Goal: Information Seeking & Learning: Check status

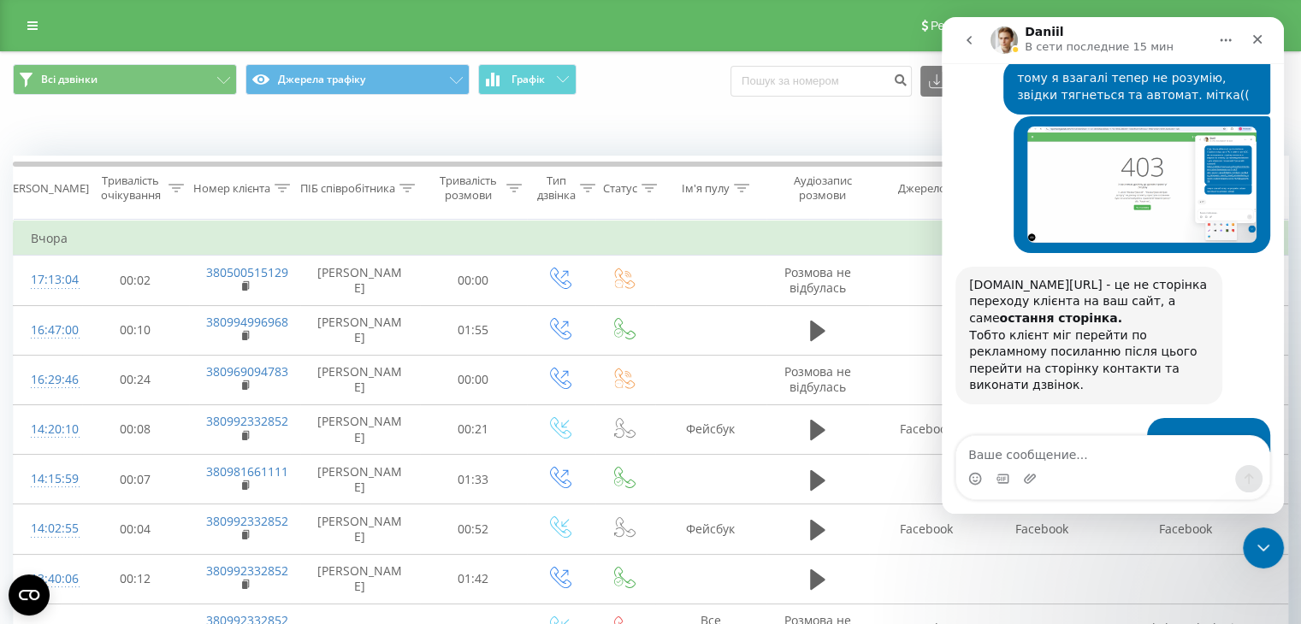
scroll to position [13750, 0]
click at [1063, 470] on div "Мессенджер Intercom" at bounding box center [1112, 478] width 313 height 27
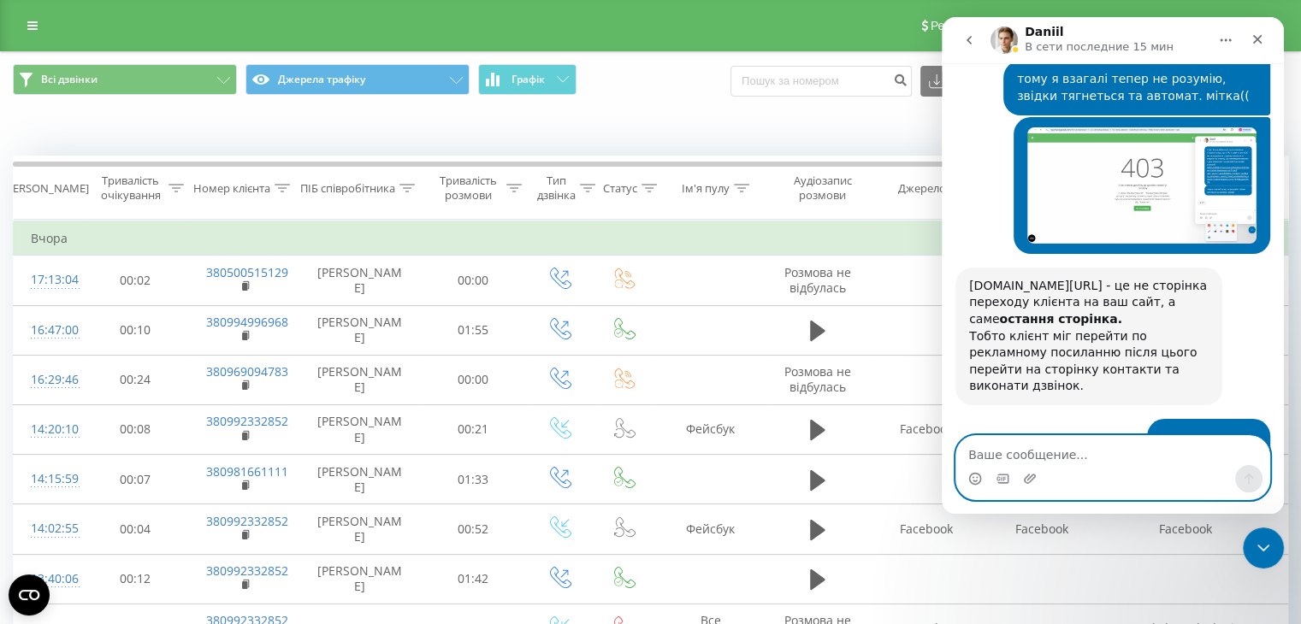
click at [1048, 451] on textarea "Ваше сообщение..." at bounding box center [1112, 450] width 313 height 29
type textarea "дякую, зараз перевірю"
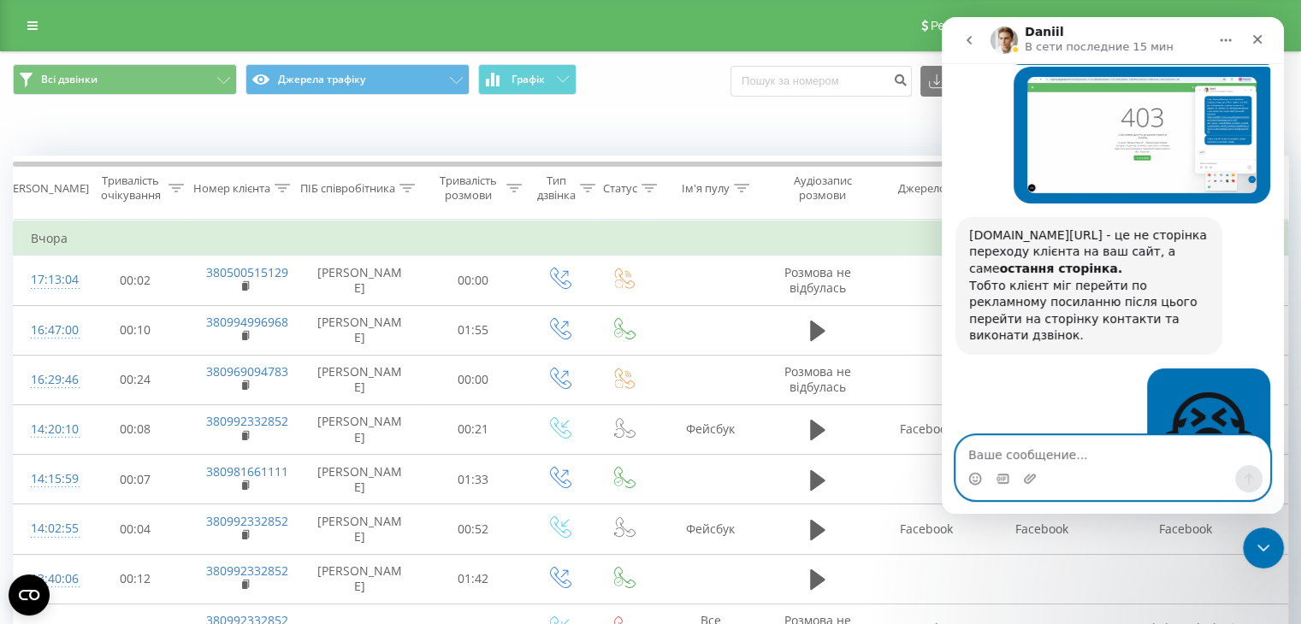
scroll to position [13801, 0]
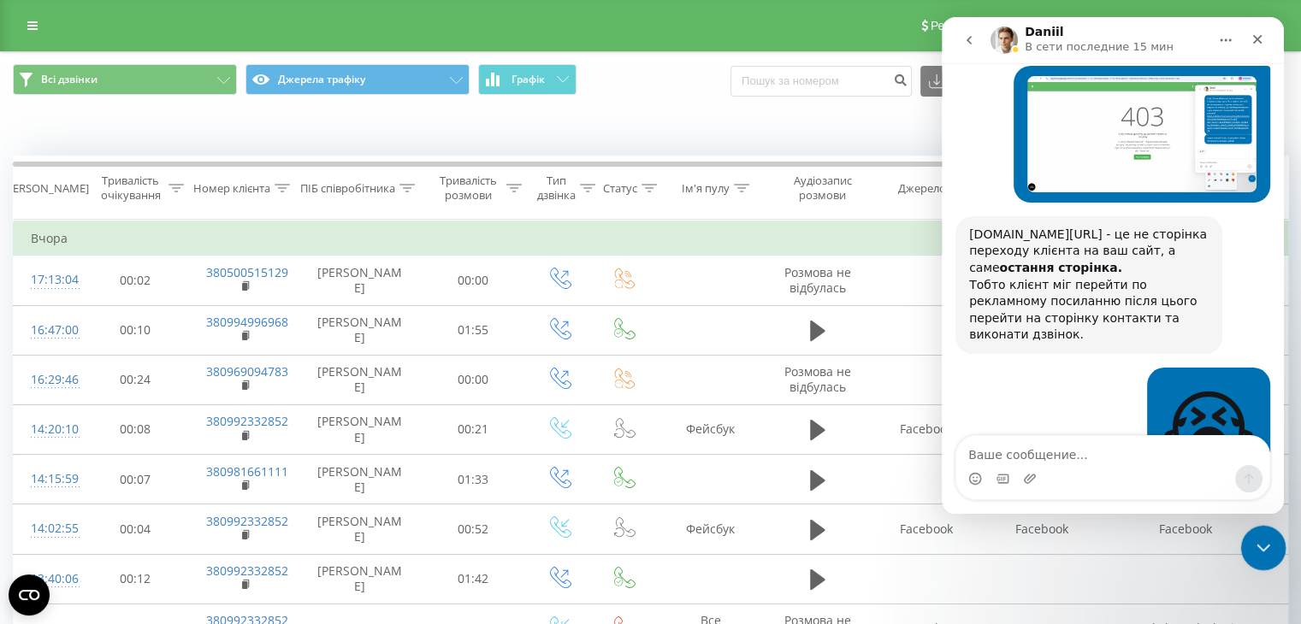
drag, startPoint x: 1263, startPoint y: 545, endPoint x: 2478, endPoint y: 1078, distance: 1327.2
click at [1263, 545] on icon "Закрыть службу сообщений Intercom" at bounding box center [1261, 545] width 12 height 7
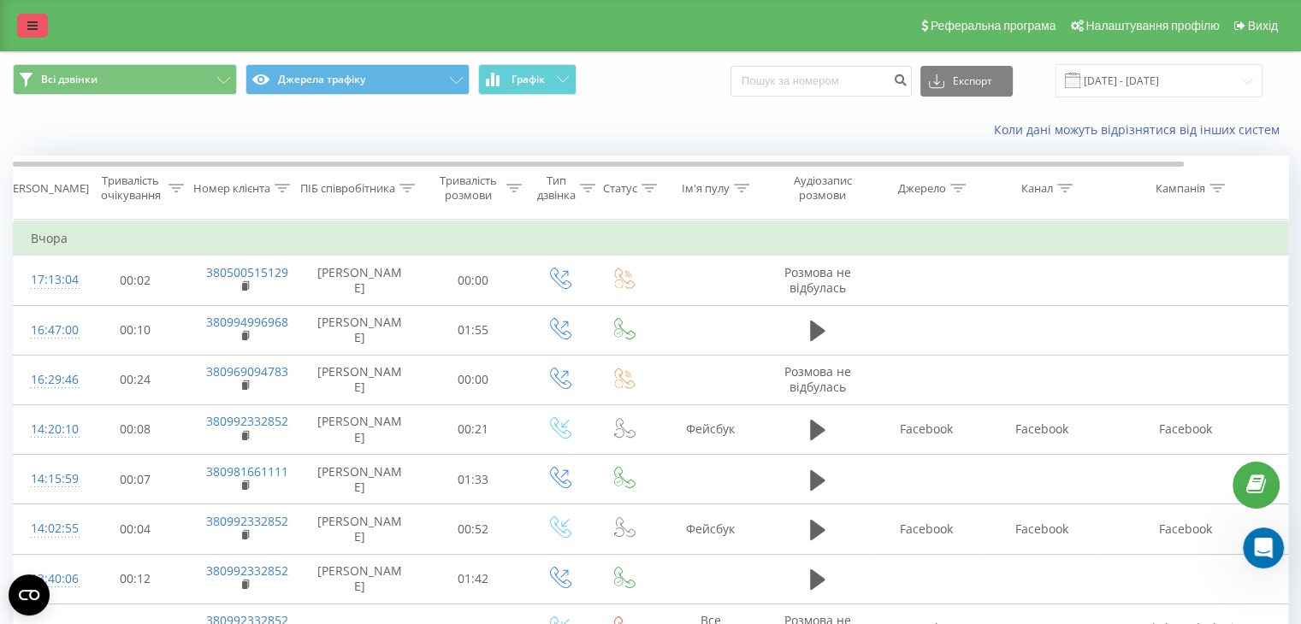
click at [34, 24] on icon at bounding box center [32, 26] width 10 height 12
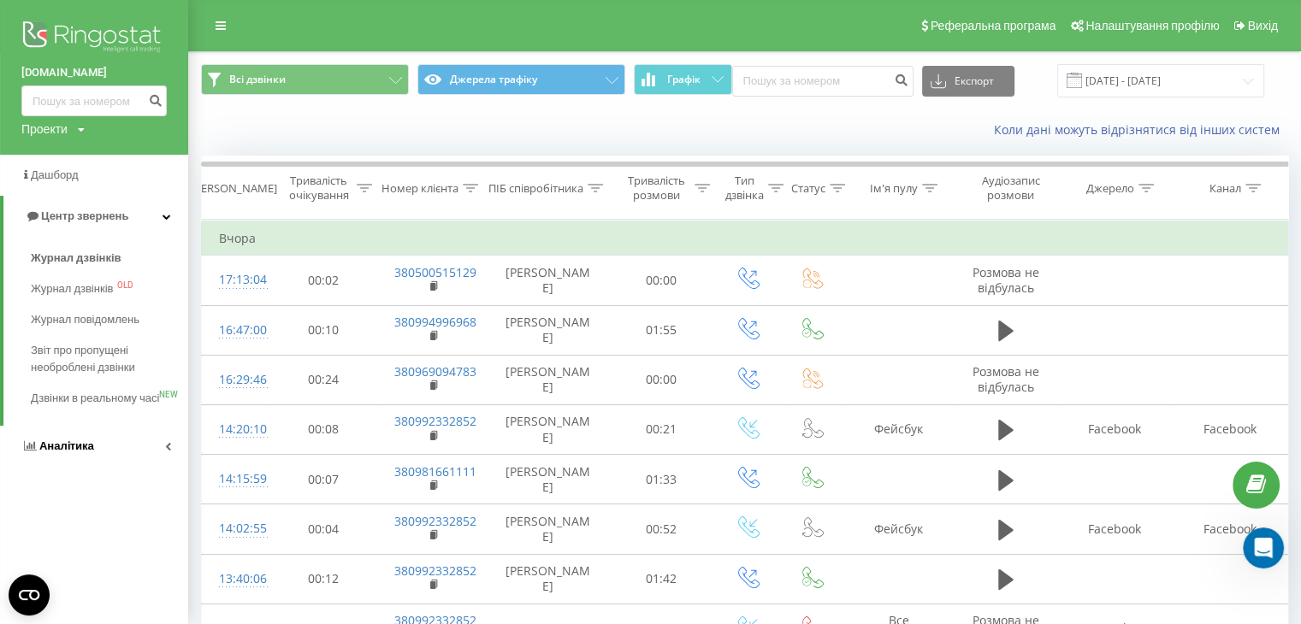
click at [58, 453] on span "Аналiтика" at bounding box center [66, 446] width 55 height 13
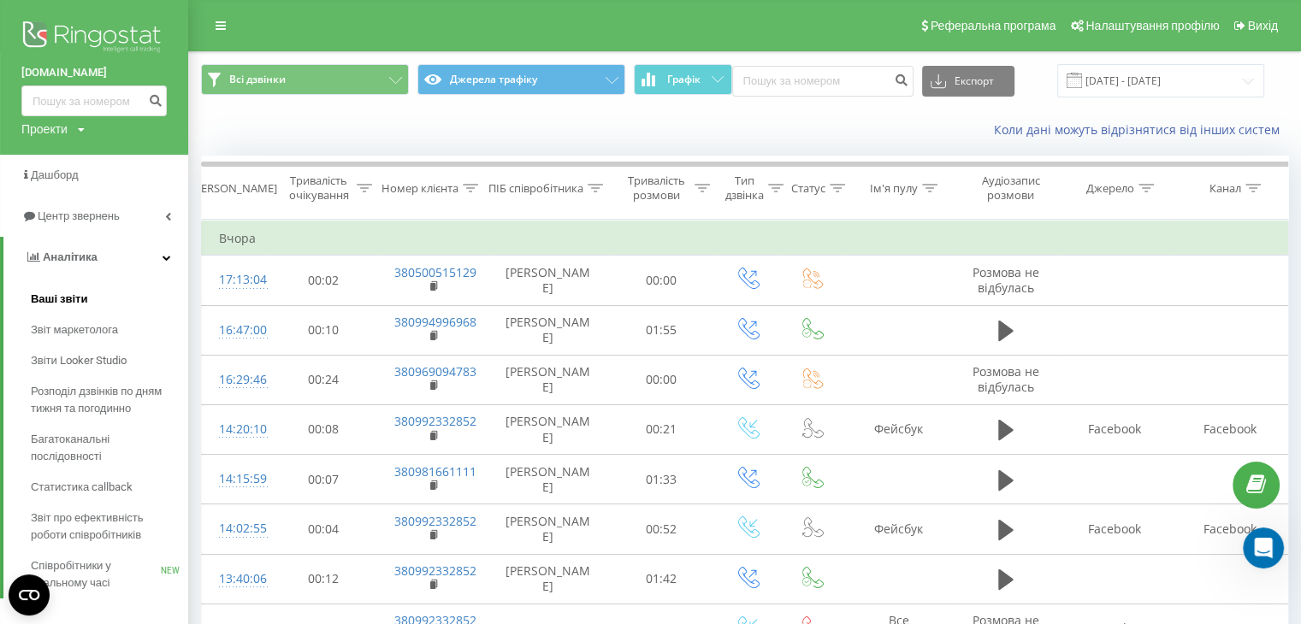
click at [48, 297] on span "Ваші звіти" at bounding box center [59, 299] width 57 height 17
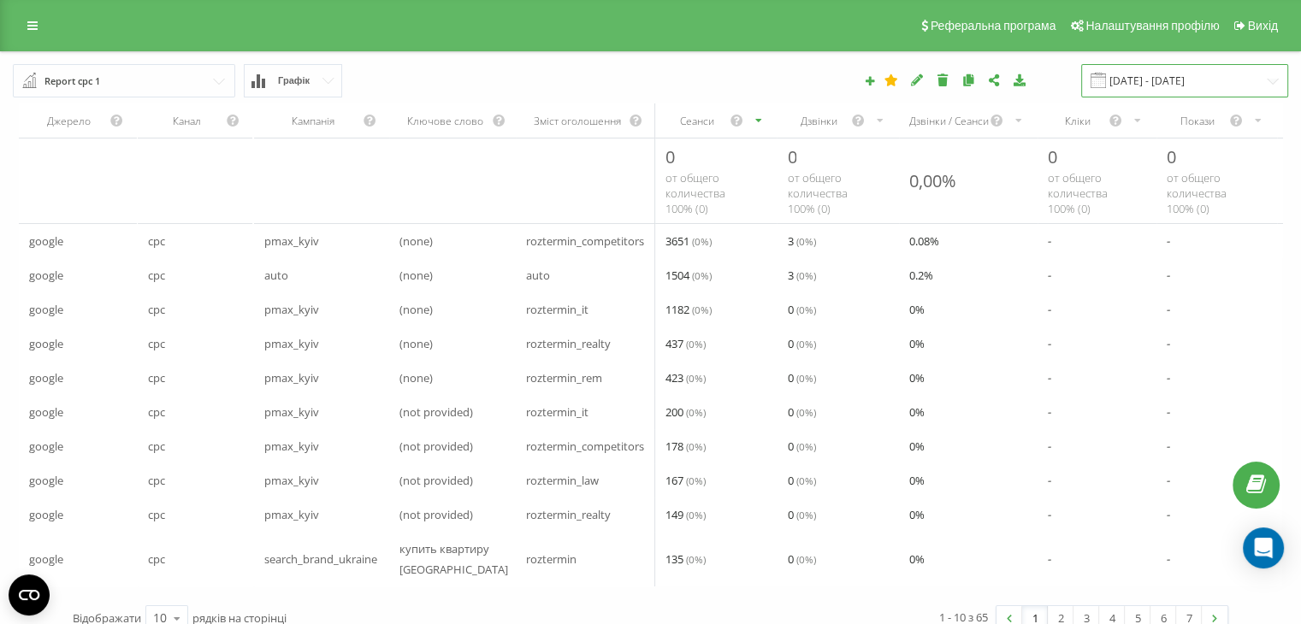
drag, startPoint x: 1183, startPoint y: 75, endPoint x: 1198, endPoint y: 87, distance: 18.8
click at [1184, 75] on input "[DATE] - [DATE]" at bounding box center [1184, 80] width 207 height 33
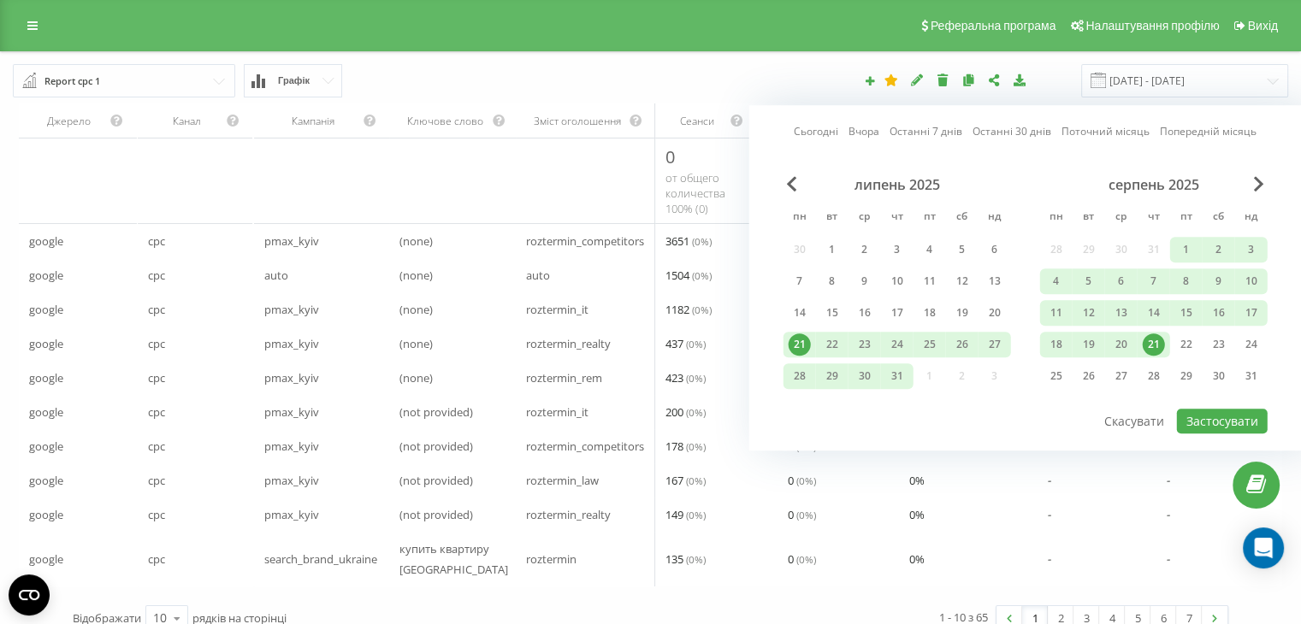
click at [823, 132] on link "Сьогодні" at bounding box center [816, 132] width 44 height 16
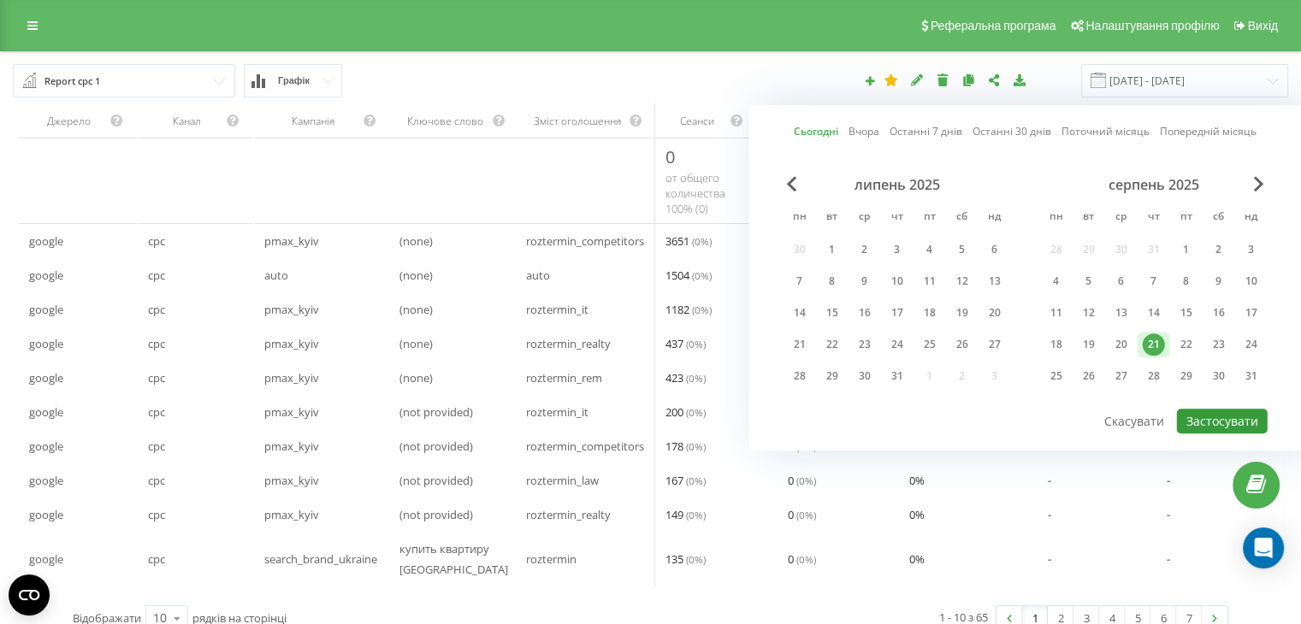
click at [1228, 411] on button "Застосувати" at bounding box center [1222, 421] width 91 height 25
type input "[DATE] - [DATE]"
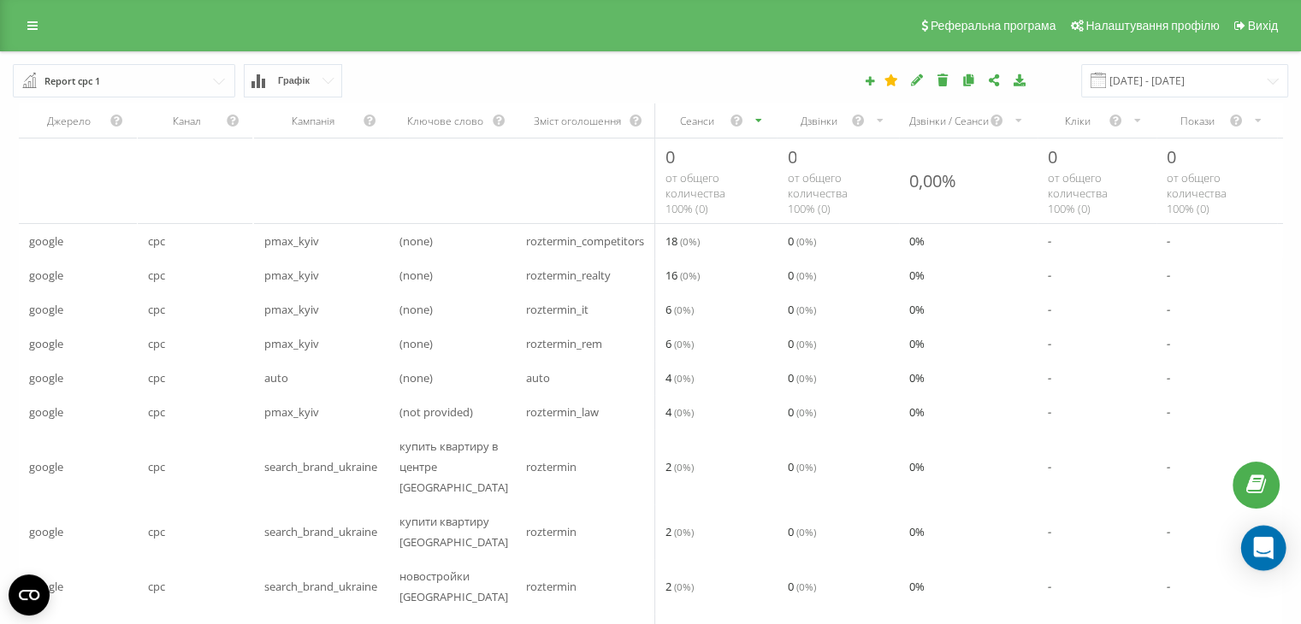
click at [1265, 543] on icon "Open Intercom Messenger" at bounding box center [1263, 548] width 20 height 22
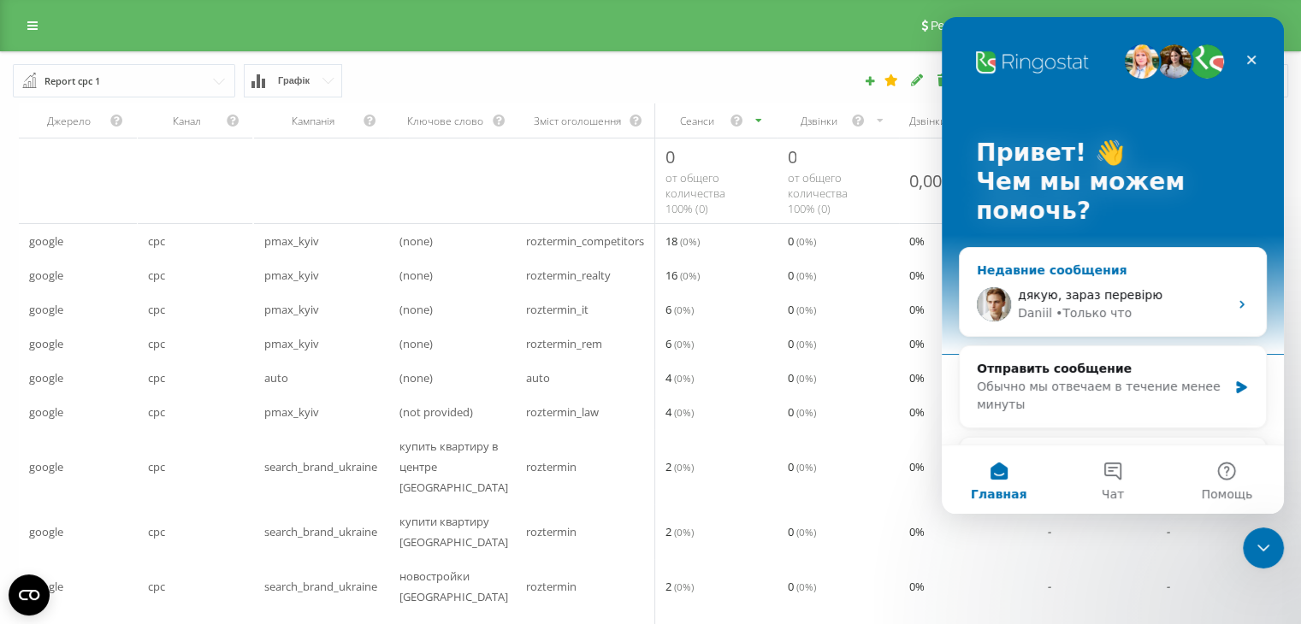
click at [1067, 289] on span "дякую, зараз перевірю" at bounding box center [1090, 295] width 145 height 14
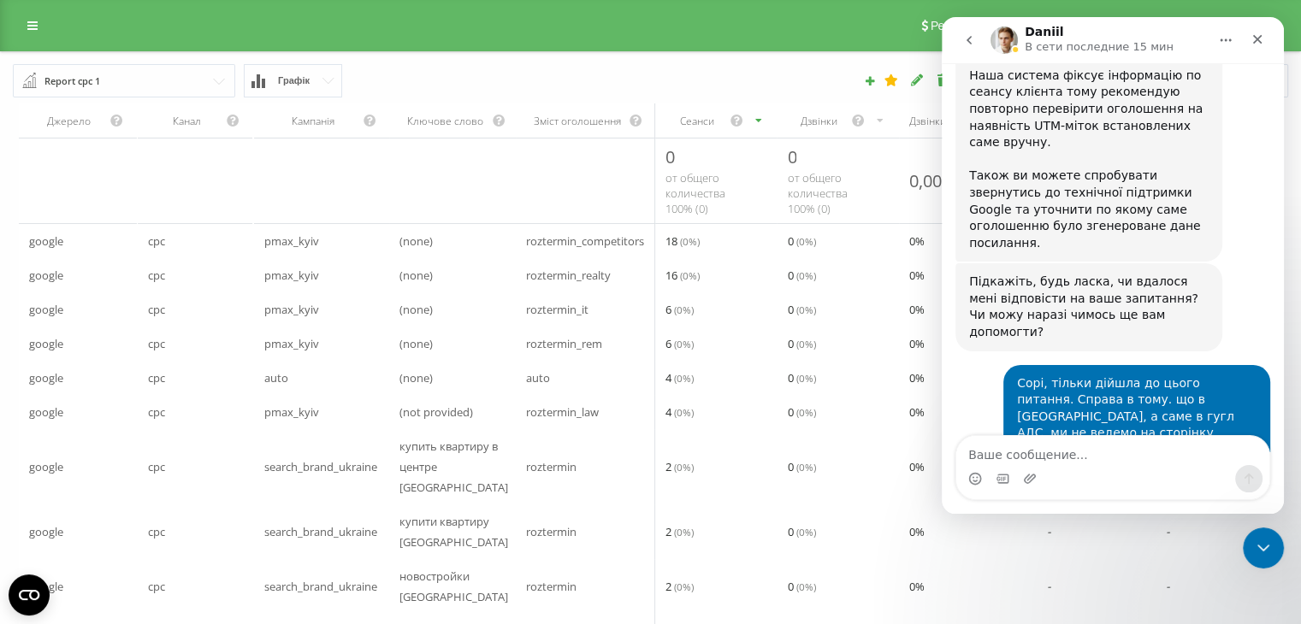
scroll to position [13801, 0]
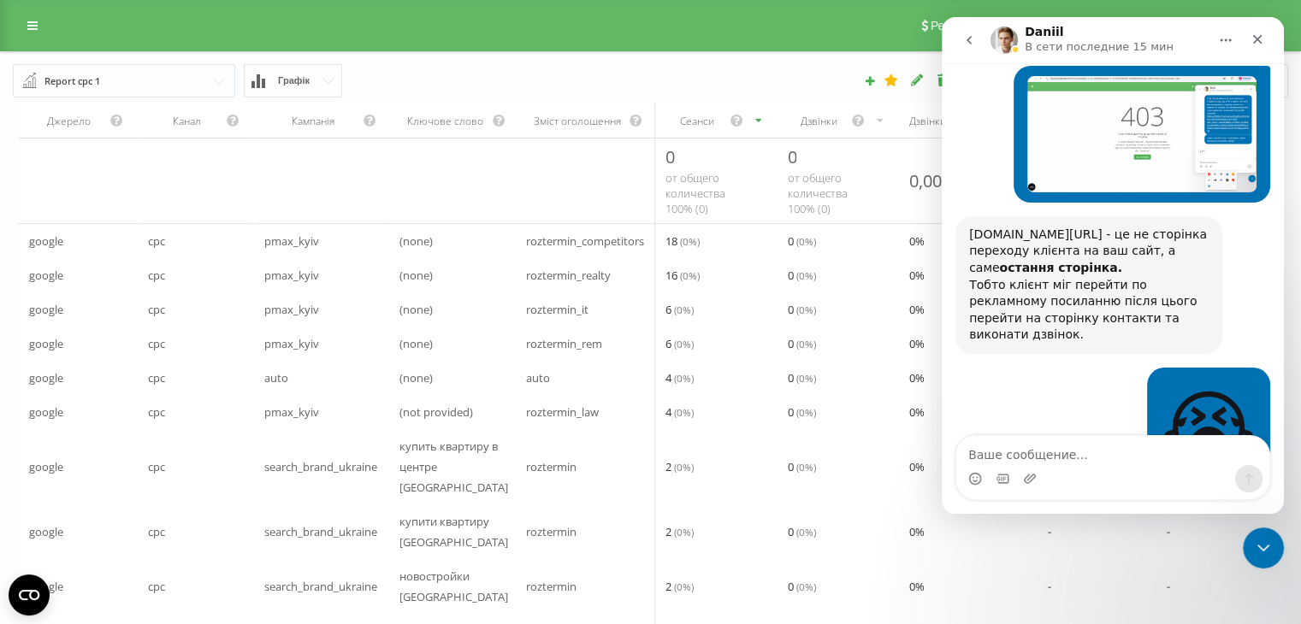
click at [1024, 458] on textarea "Ваше сообщение..." at bounding box center [1112, 450] width 313 height 29
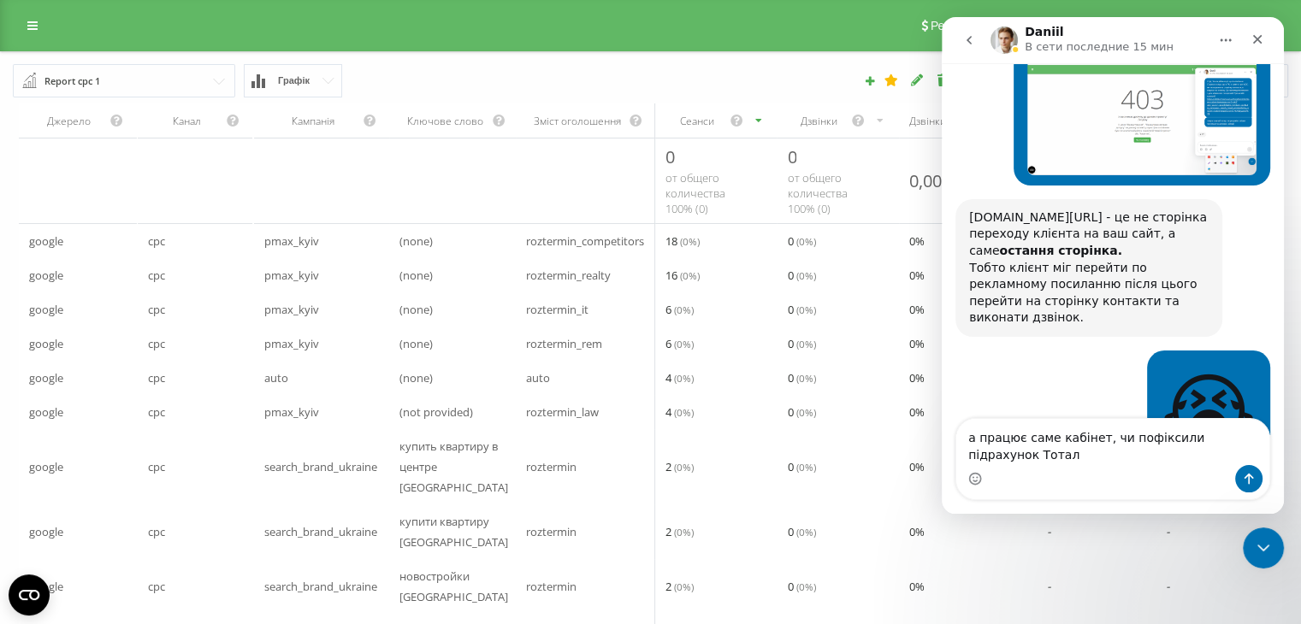
type textarea "а працює саме кабінет, чи пофіксили підрахунок Тотал?"
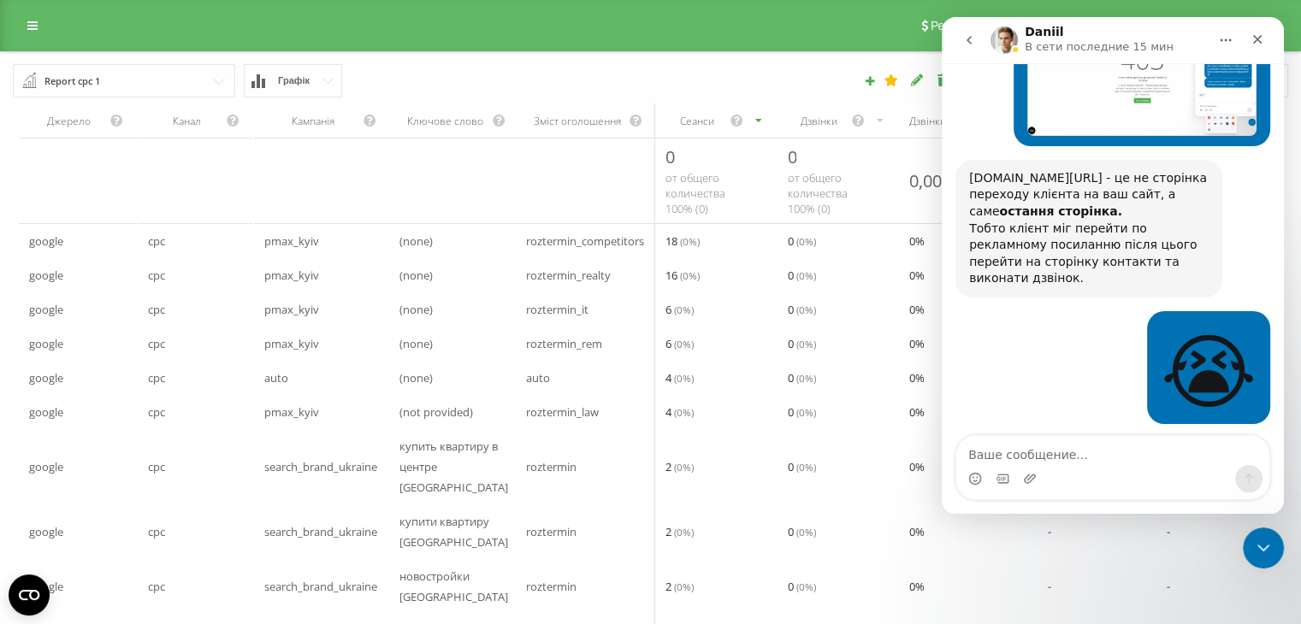
click at [789, 59] on div "Report cpc 1 Report cpc 1 Звіт про ефективність рекламних кампаній new 1 Графік…" at bounding box center [650, 80] width 1299 height 57
drag, startPoint x: 1265, startPoint y: 539, endPoint x: 1254, endPoint y: 556, distance: 20.4
click at [1260, 545] on icon "Закрыть службу сообщений Intercom" at bounding box center [1261, 545] width 21 height 21
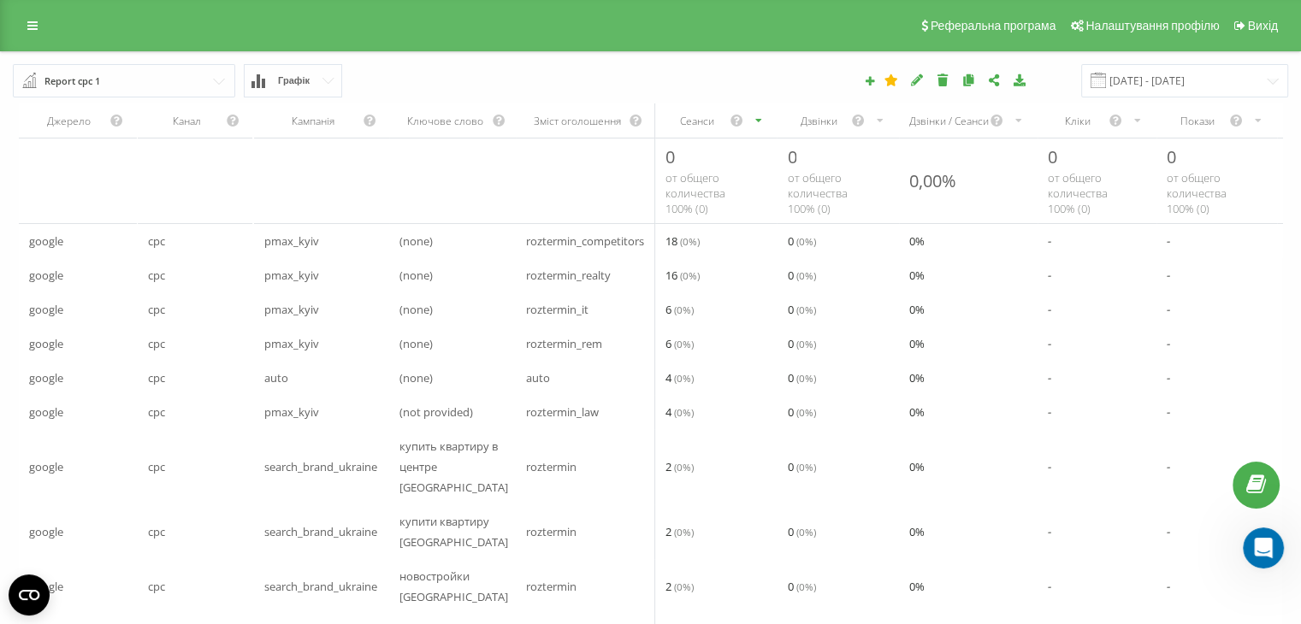
scroll to position [13857, 0]
click at [828, 127] on div "Дзвінки" at bounding box center [818, 121] width 63 height 15
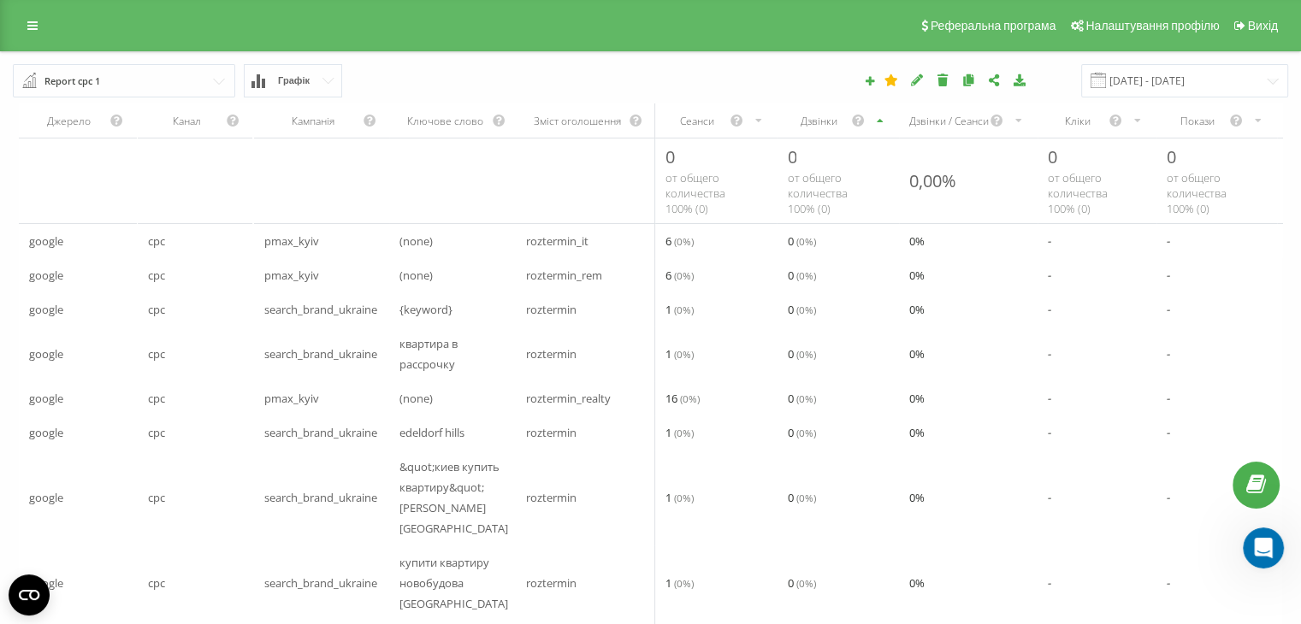
click at [819, 127] on div "Дзвінки" at bounding box center [818, 121] width 63 height 15
click at [1163, 81] on input "[DATE] - [DATE]" at bounding box center [1184, 80] width 207 height 33
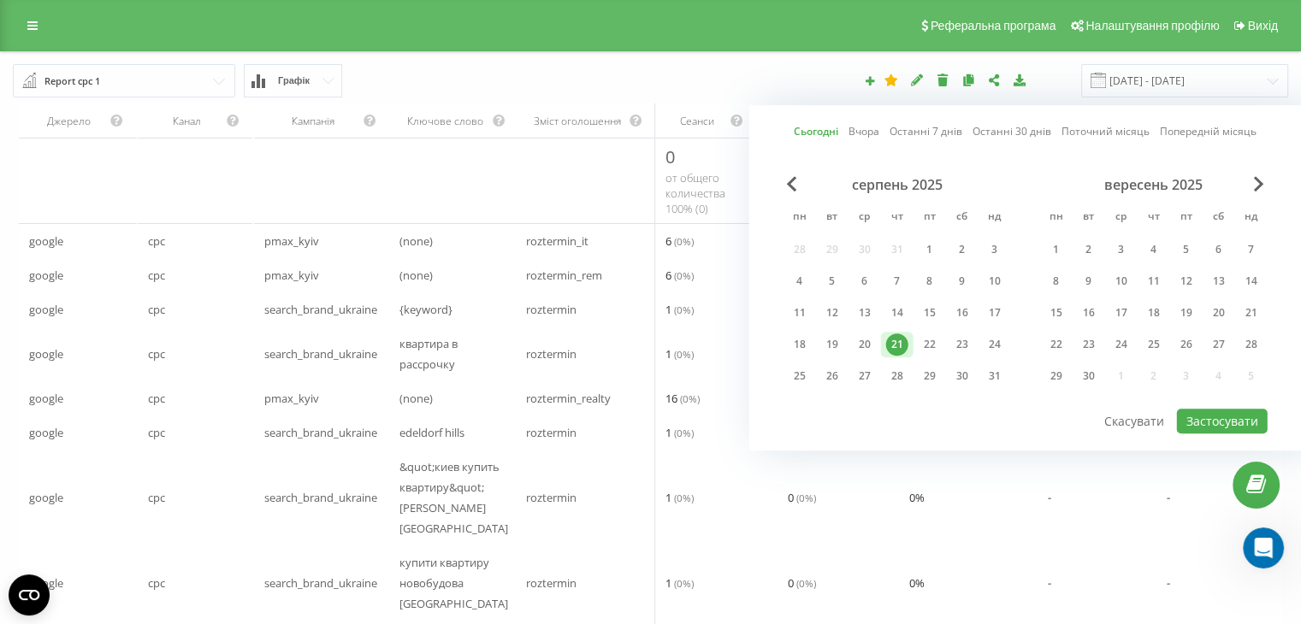
click at [1114, 133] on link "Поточний місяць" at bounding box center [1106, 132] width 88 height 16
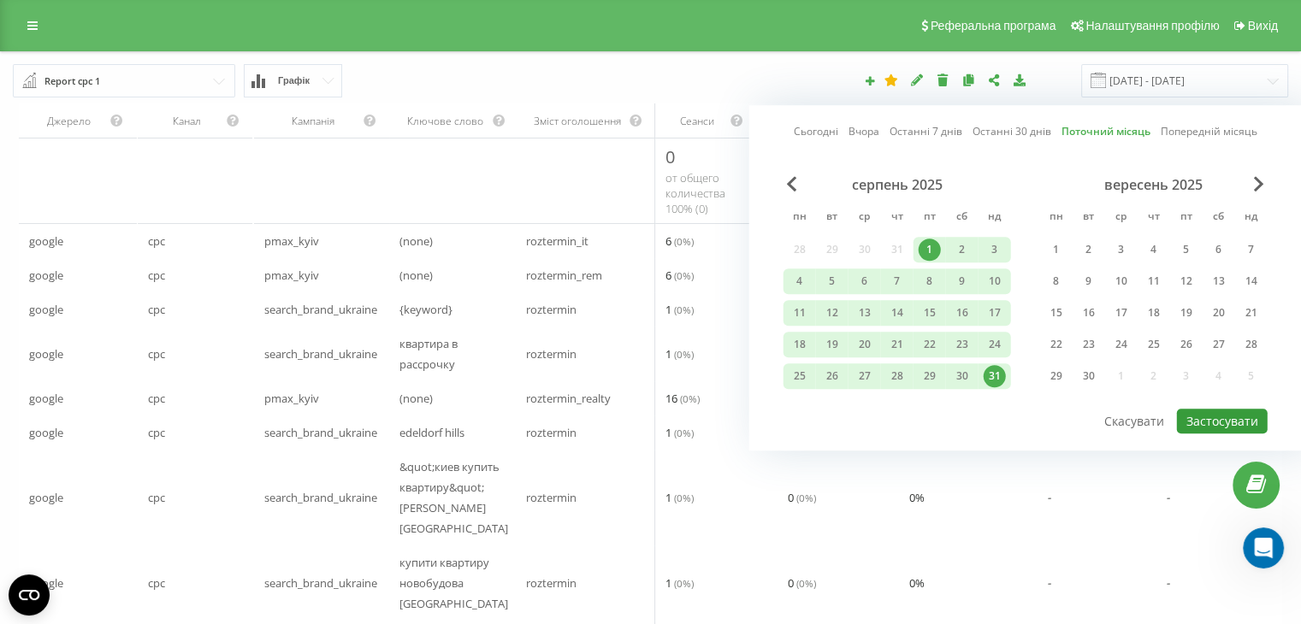
click at [1222, 409] on button "Застосувати" at bounding box center [1222, 421] width 91 height 25
type input "01.08.2025 - 31.08.2025"
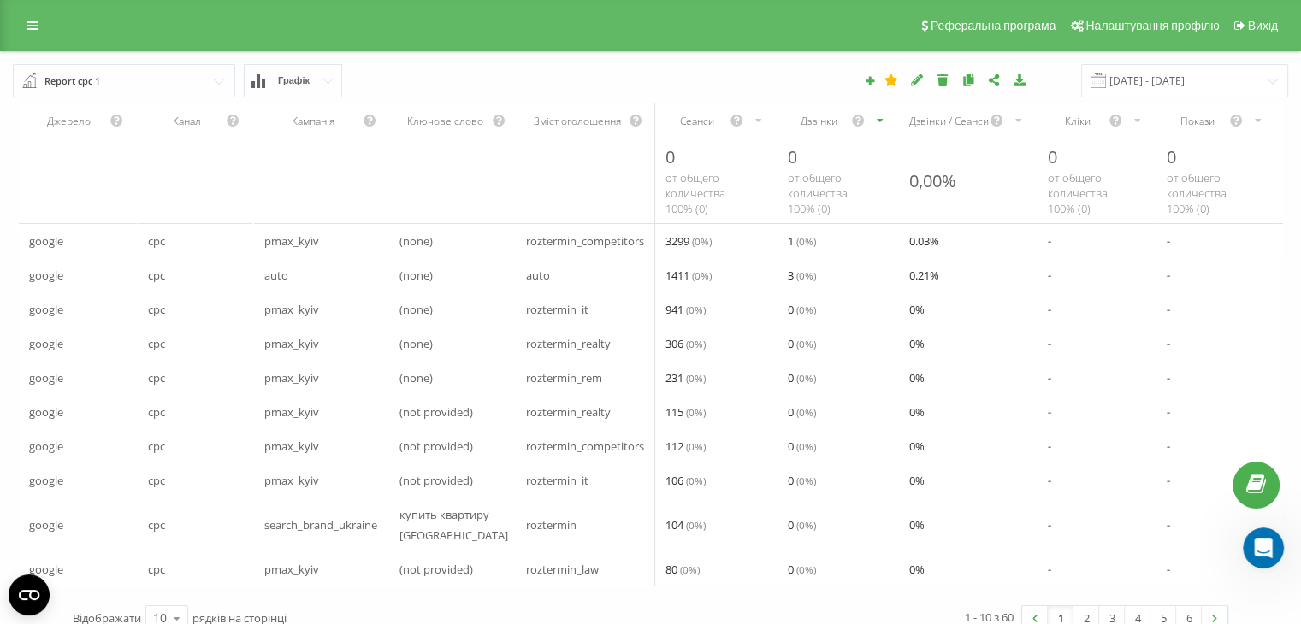
click at [815, 129] on div "Дзвінки" at bounding box center [837, 121] width 121 height 34
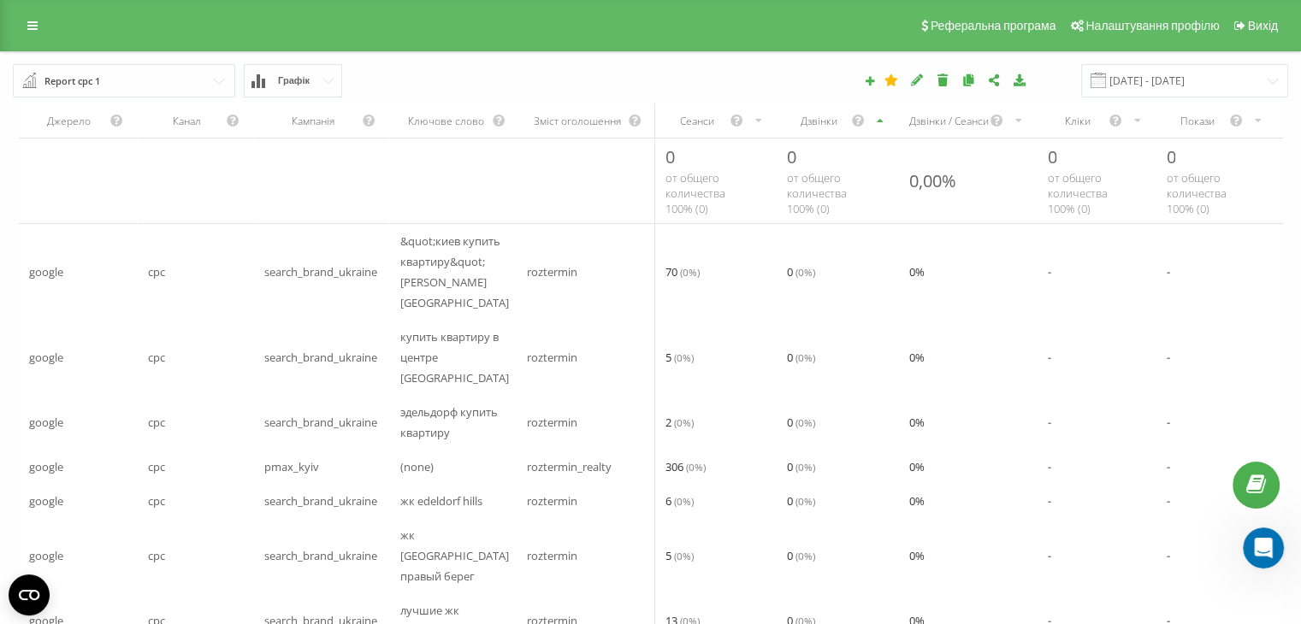
click at [815, 129] on div "Дзвінки" at bounding box center [837, 121] width 121 height 34
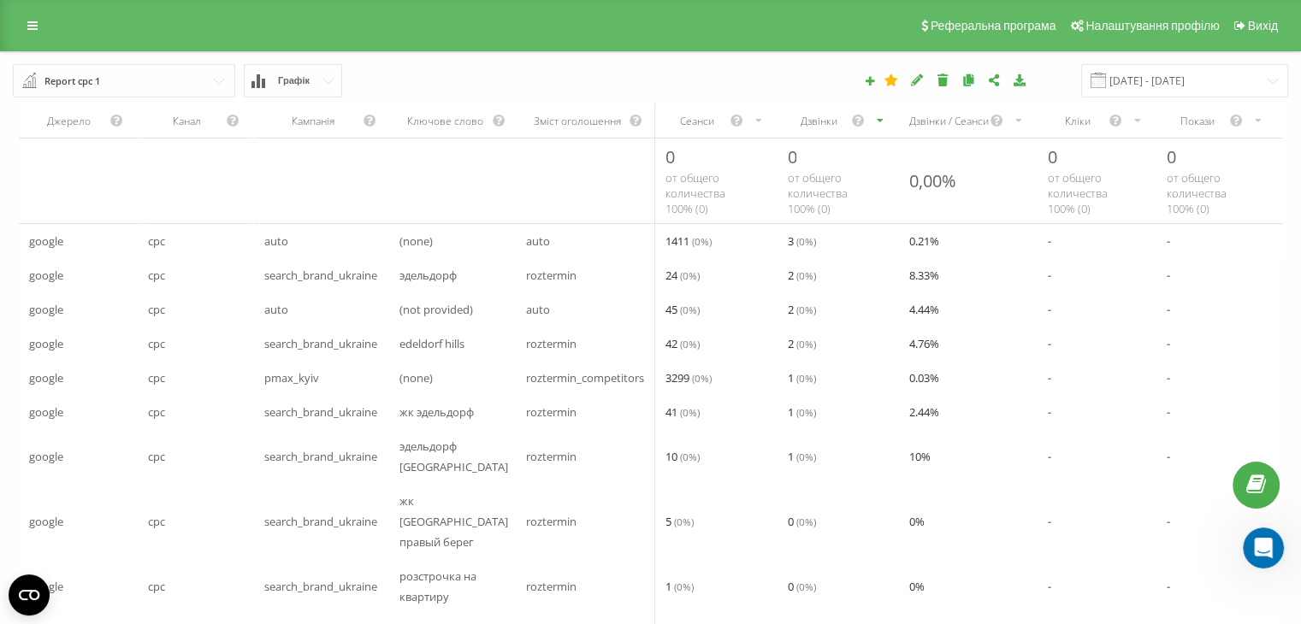
scroll to position [13923, 0]
click at [34, 23] on icon at bounding box center [32, 26] width 10 height 12
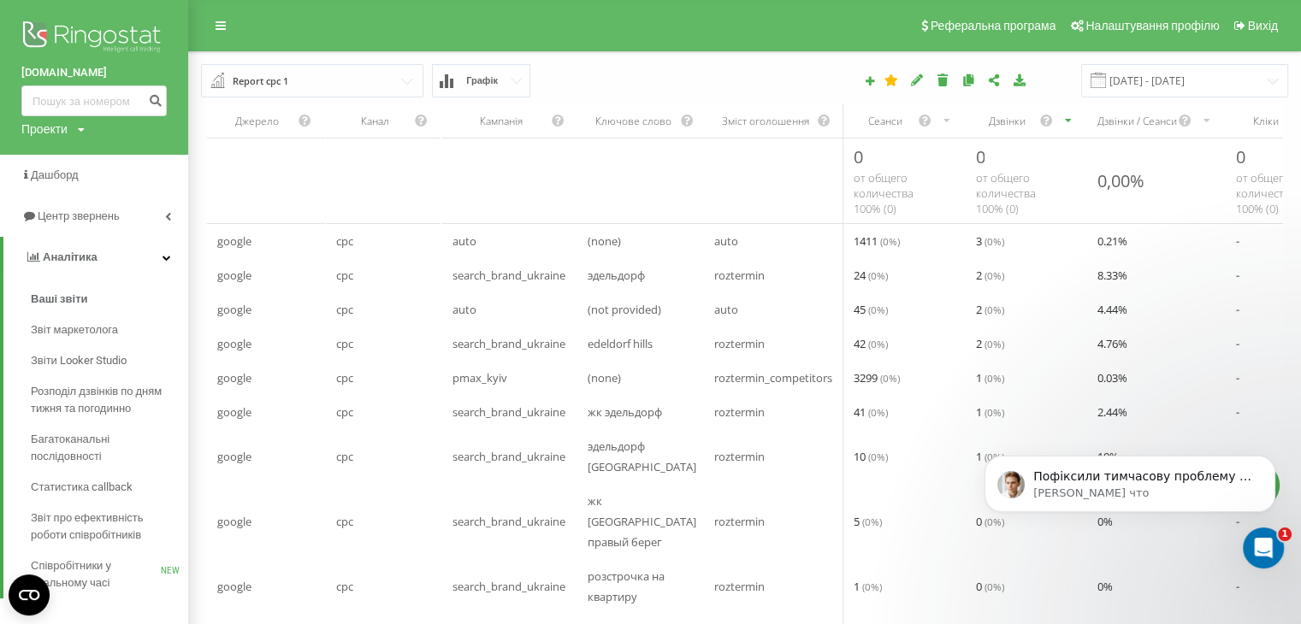
scroll to position [13958, 0]
click at [1269, 548] on icon "Открыть службу сообщений Intercom" at bounding box center [1261, 546] width 28 height 28
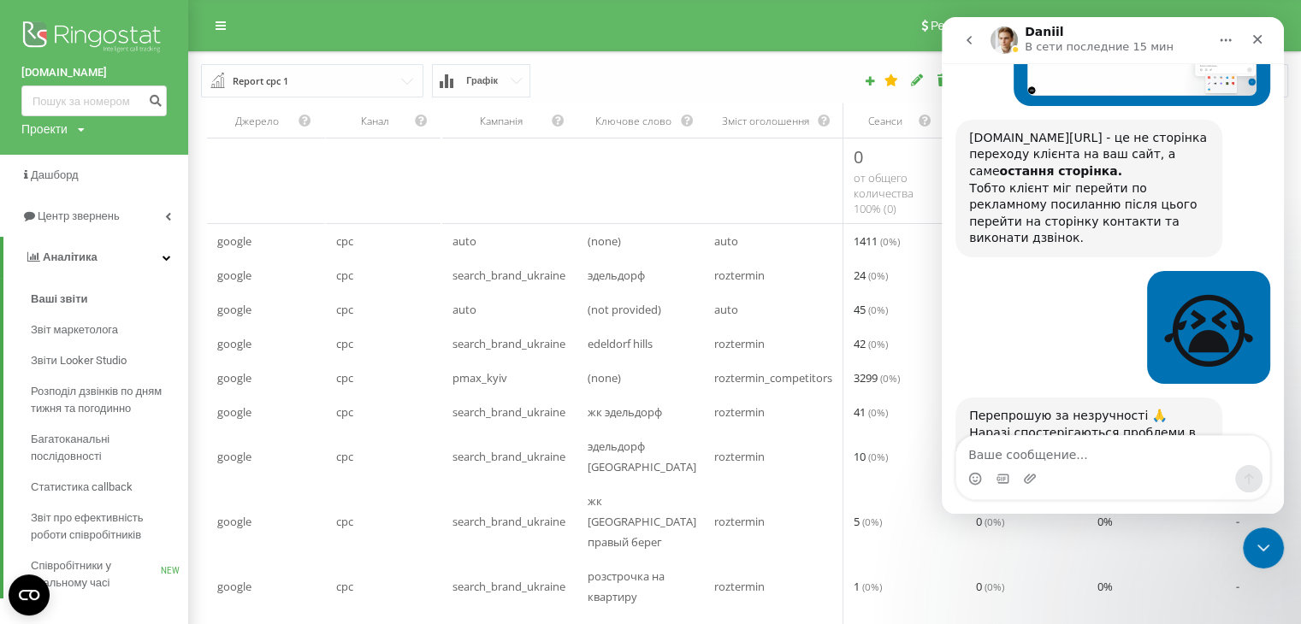
scroll to position [13987, 0]
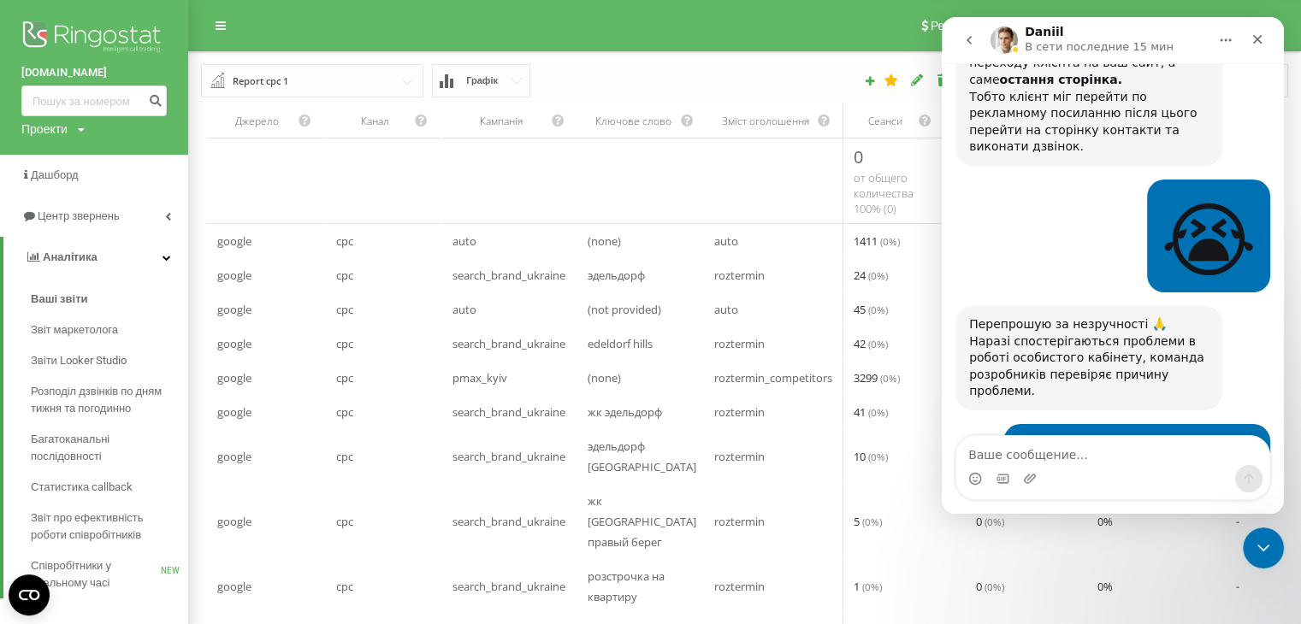
click at [1048, 459] on textarea "Ваше сообщение..." at bounding box center [1112, 450] width 313 height 29
type textarea "а я вже зраділа, думала і тотал теж працює))."
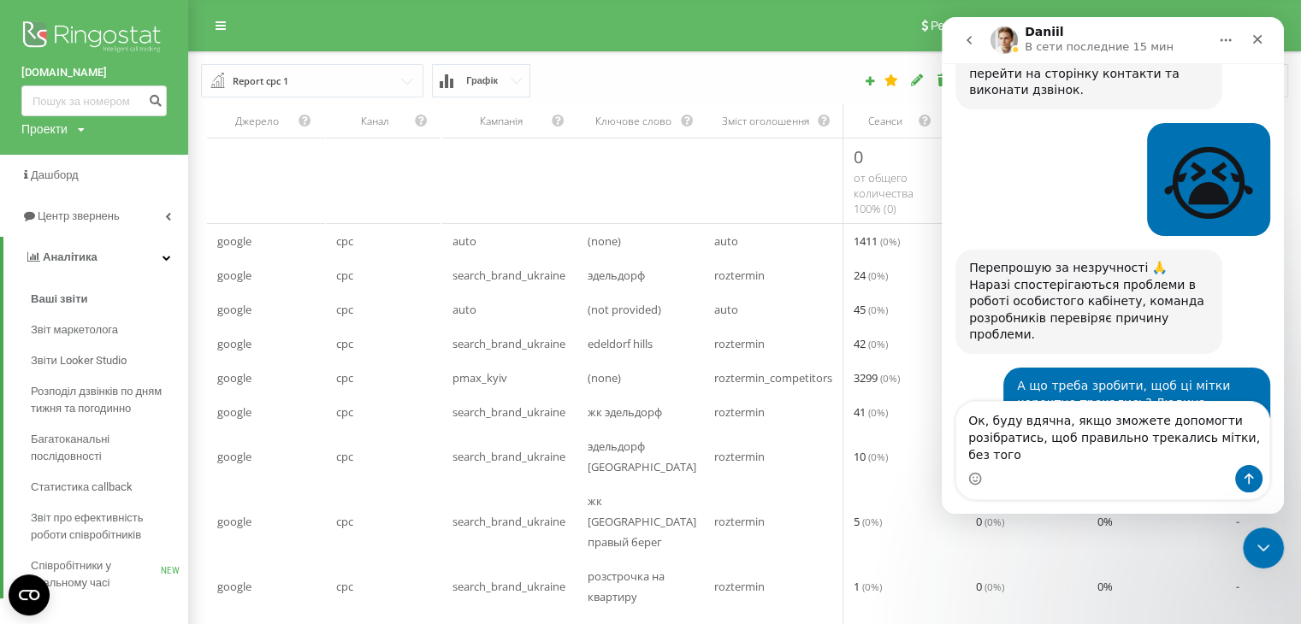
scroll to position [14060, 0]
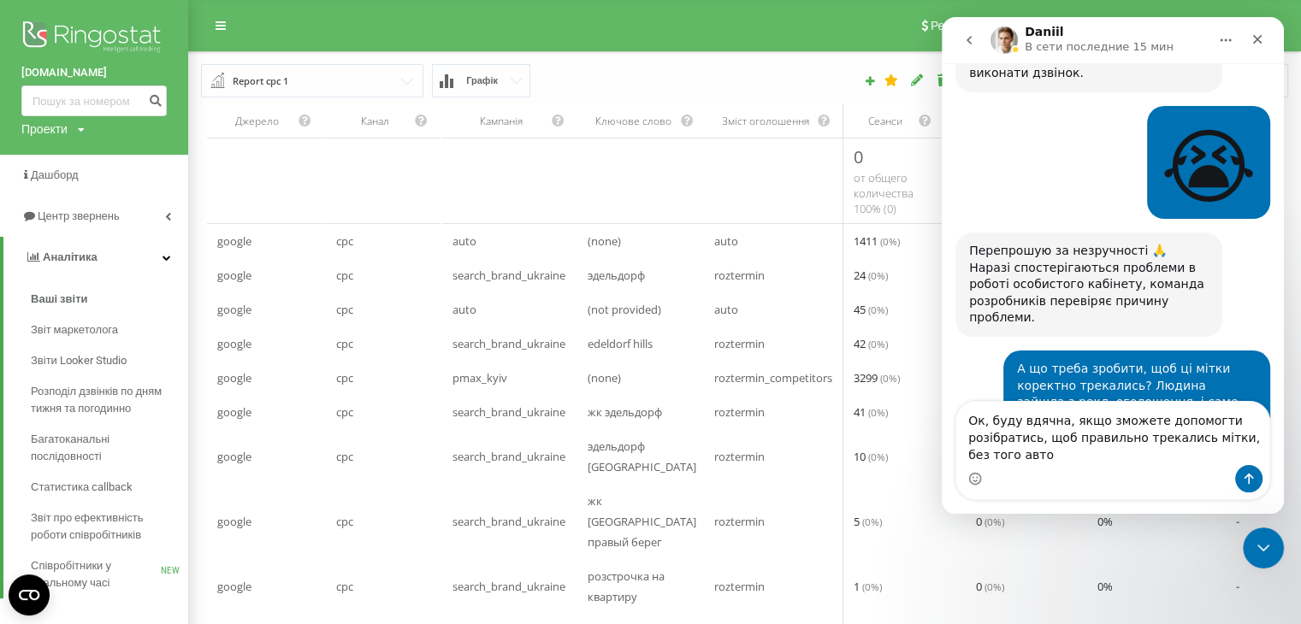
type textarea "Ок, буду вдячна, якщо зможете допомогти розібратись, щоб правильно трекались мі…"
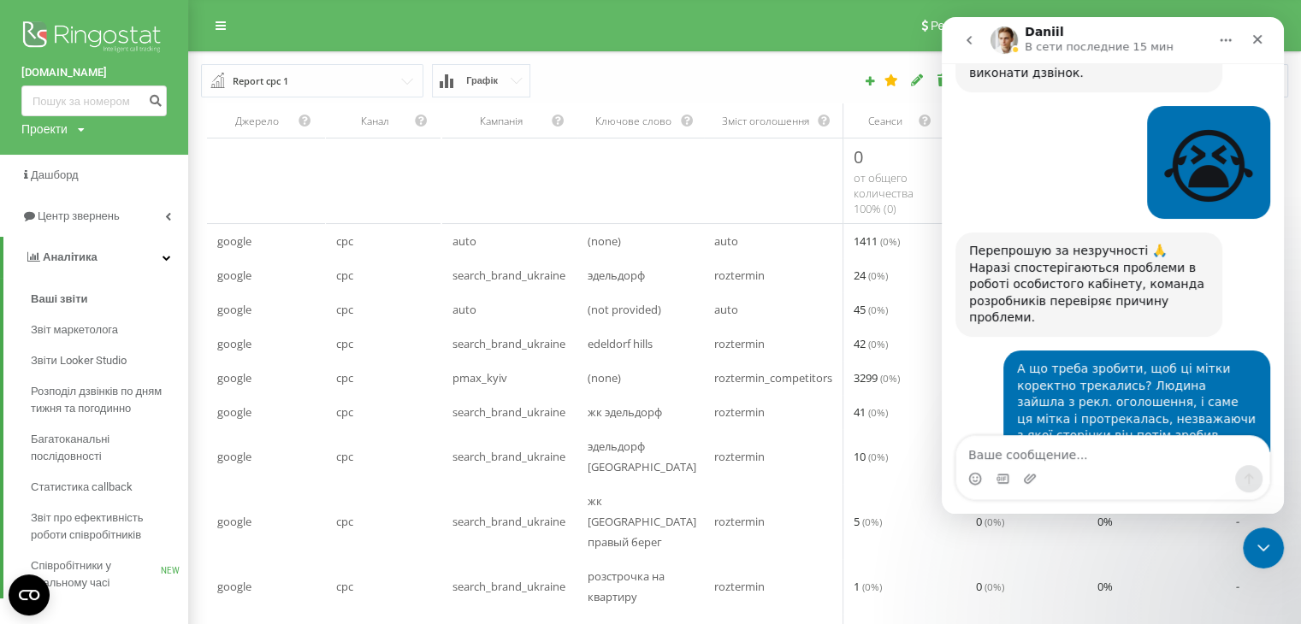
scroll to position [14099, 0]
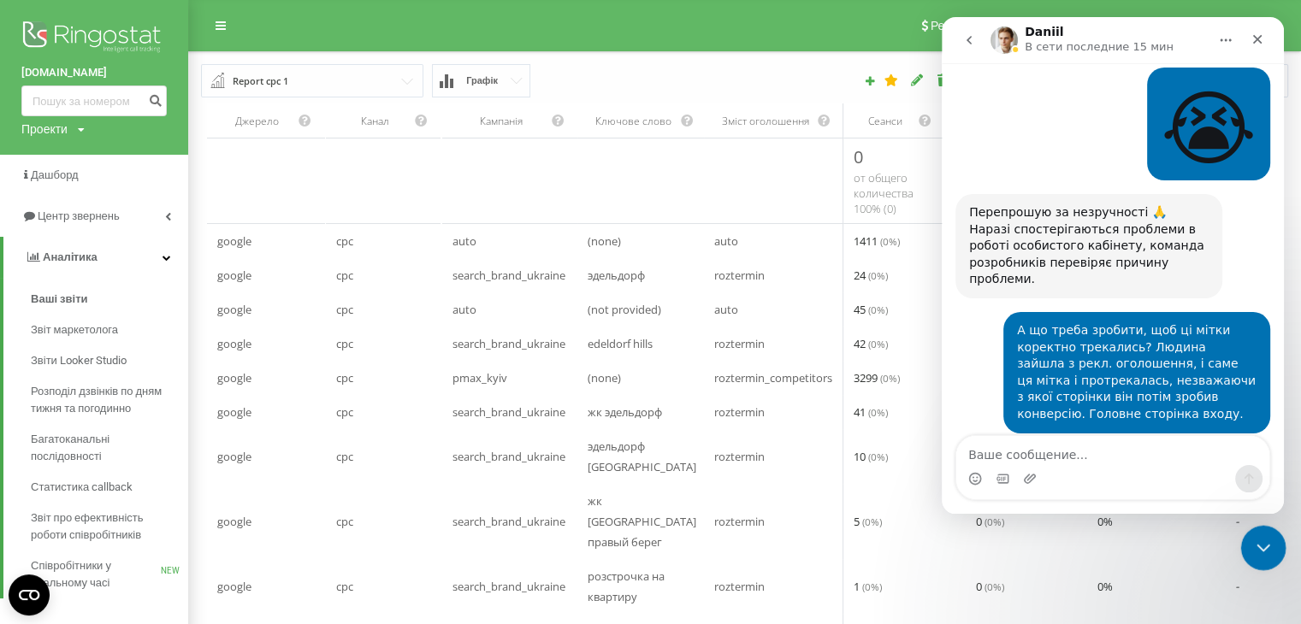
click at [1261, 542] on icon "Закрыть службу сообщений Intercom" at bounding box center [1261, 545] width 21 height 21
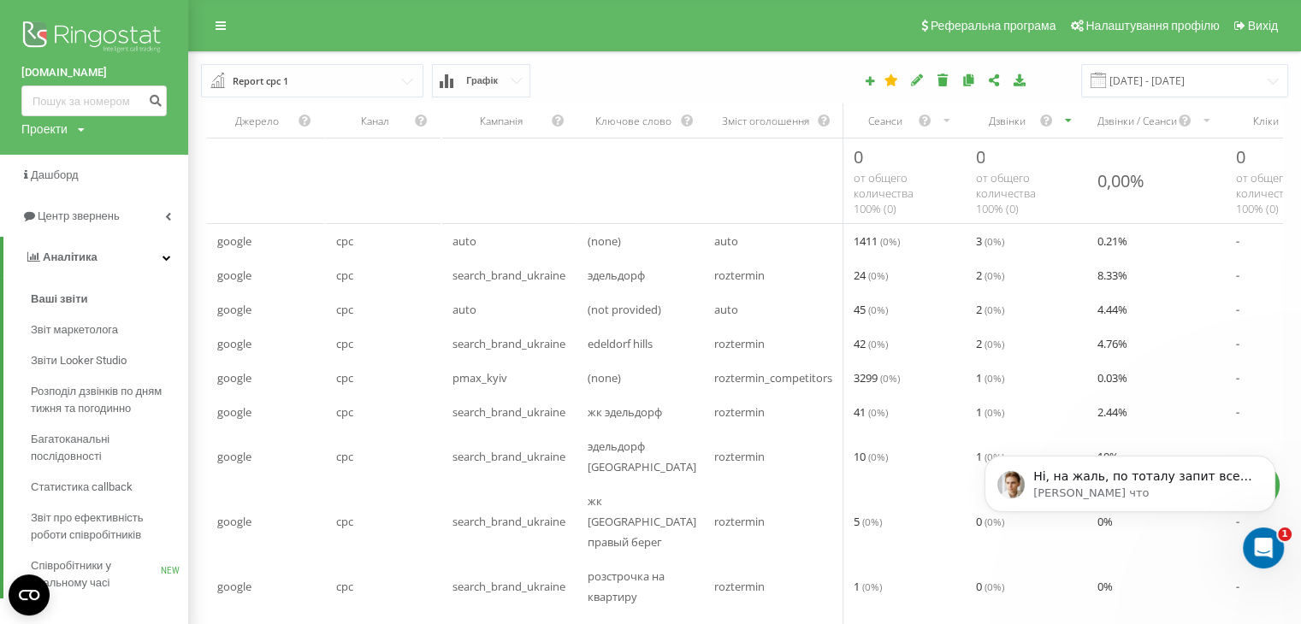
scroll to position [0, 0]
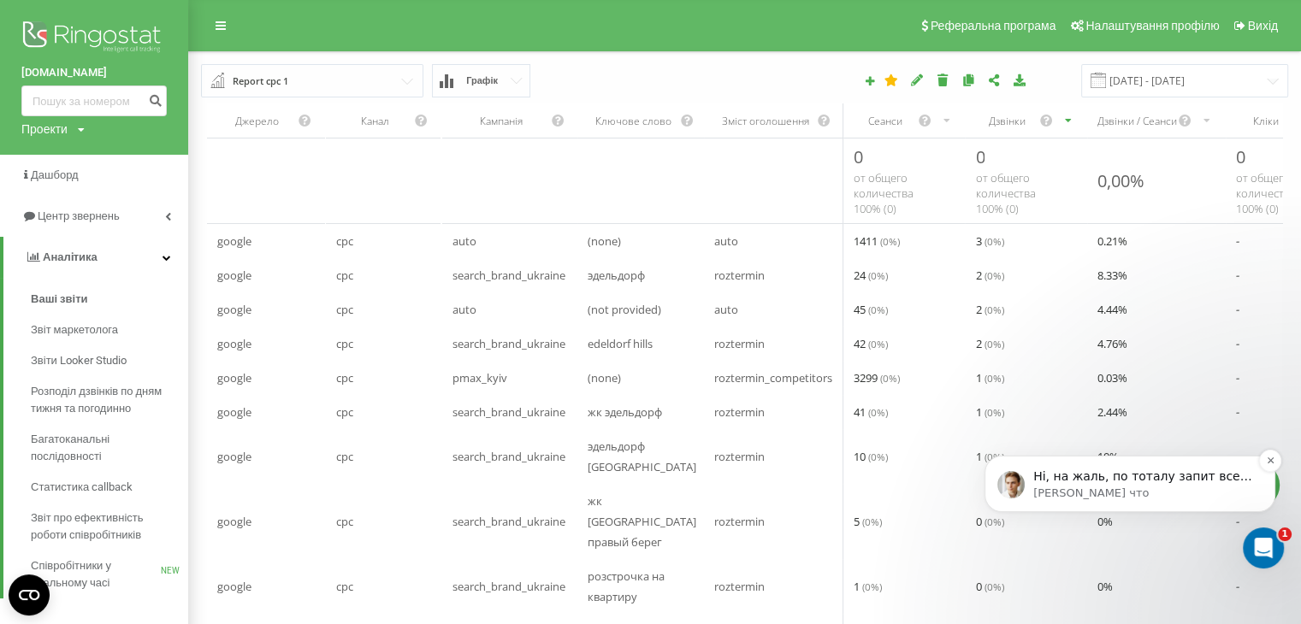
click at [1177, 479] on p "Ні, на жаль, по тоталу запит все ще знаходиться в роботі. По міткам перевіряю і…" at bounding box center [1143, 477] width 221 height 17
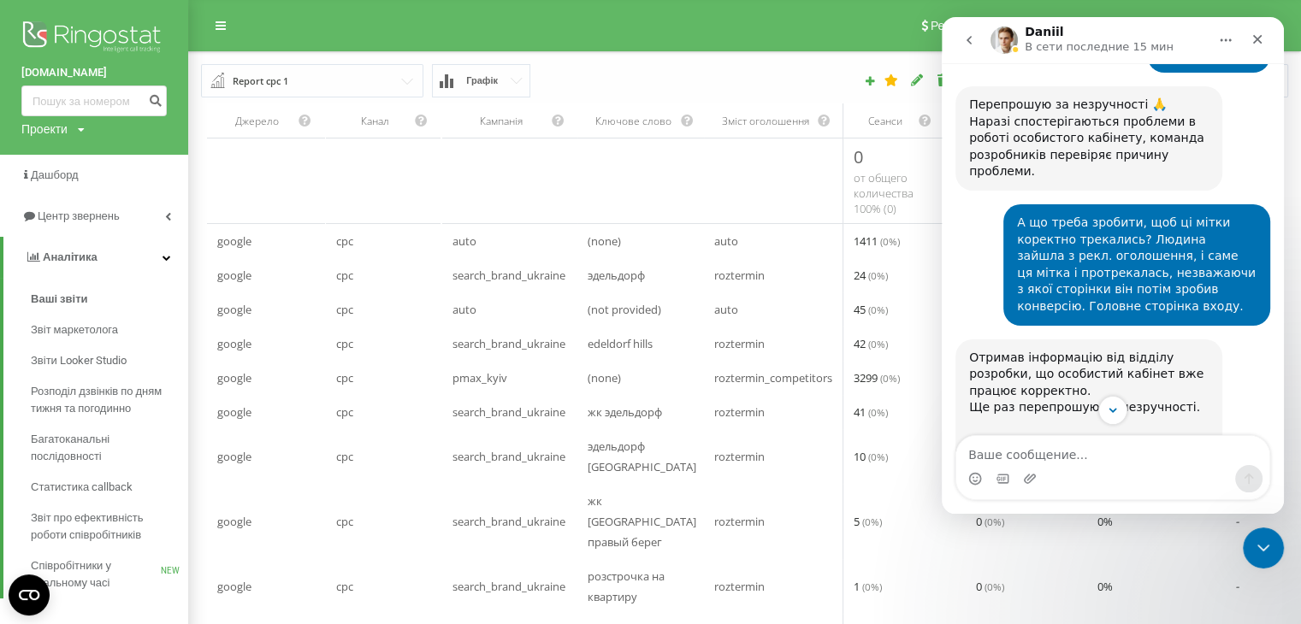
scroll to position [14228, 0]
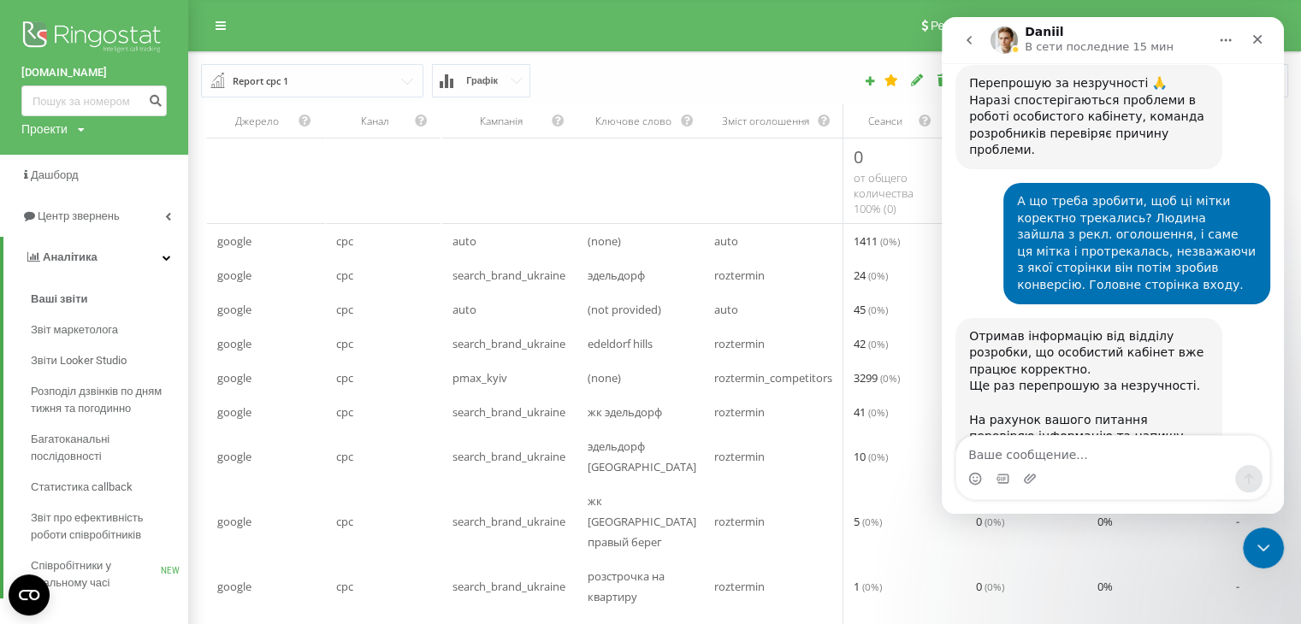
click at [1017, 461] on textarea "Ваше сообщение..." at bounding box center [1112, 450] width 313 height 29
type textarea "дякую!"
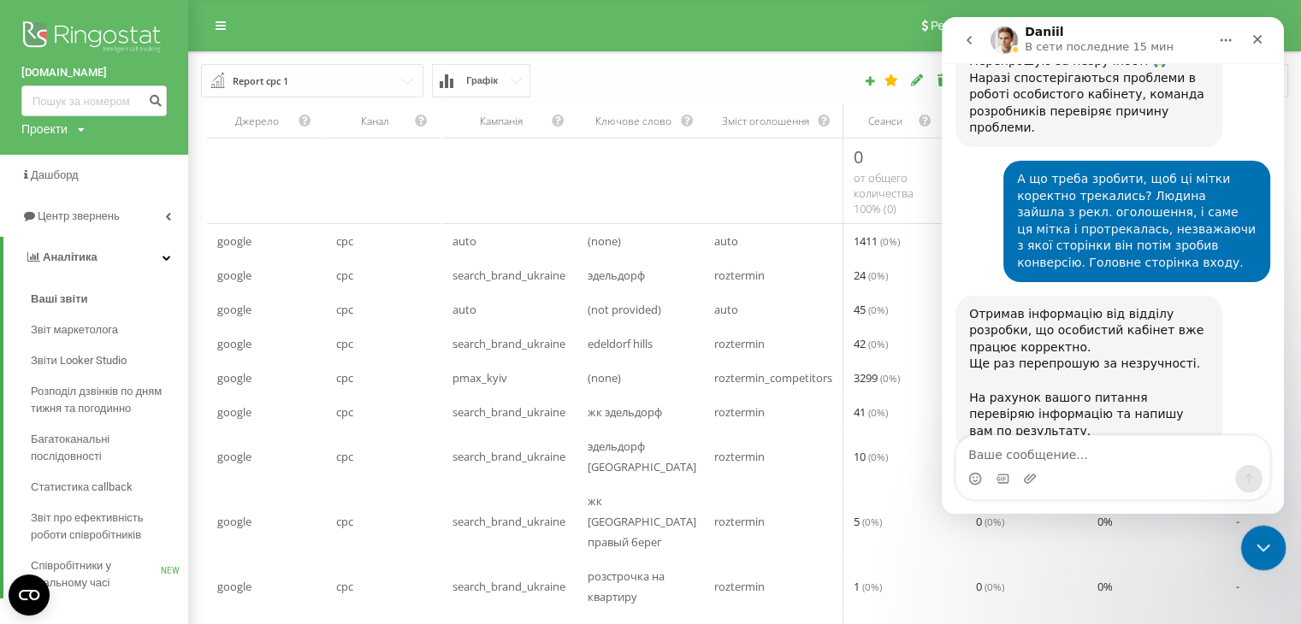
drag, startPoint x: 1254, startPoint y: 546, endPoint x: 1538, endPoint y: 1086, distance: 609.9
click at [1252, 546] on icon "Закрыть службу сообщений Intercom" at bounding box center [1261, 545] width 21 height 21
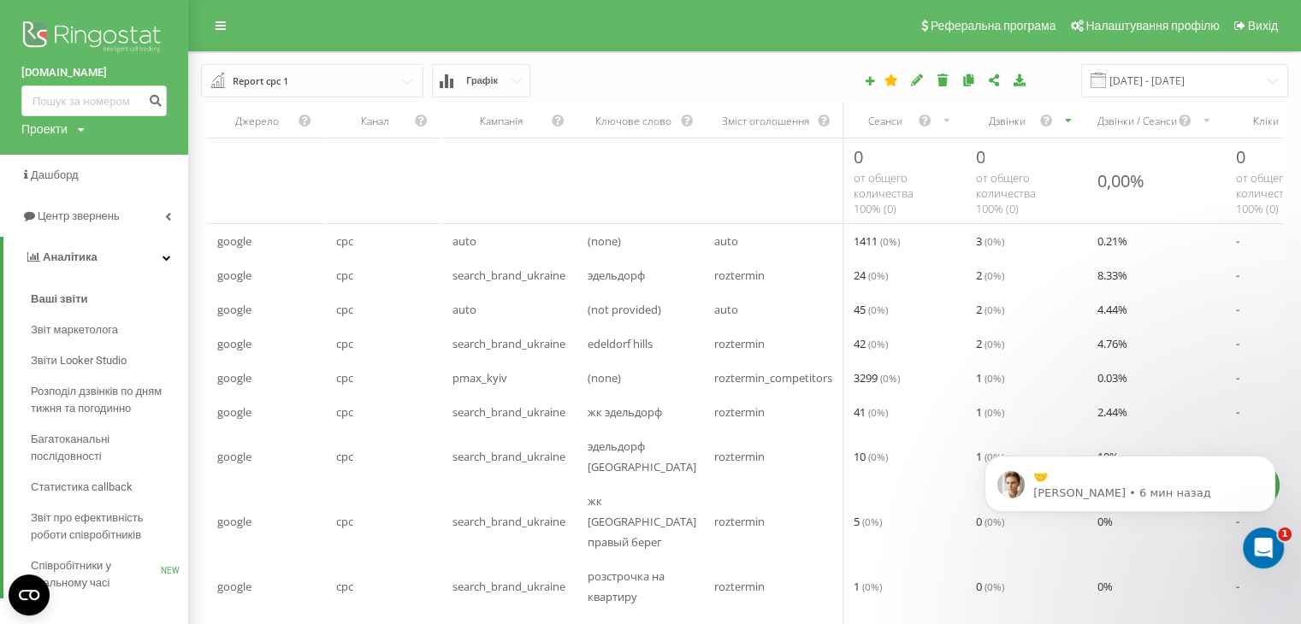
scroll to position [14378, 0]
click at [68, 217] on span "Центр звернень" at bounding box center [81, 216] width 87 height 13
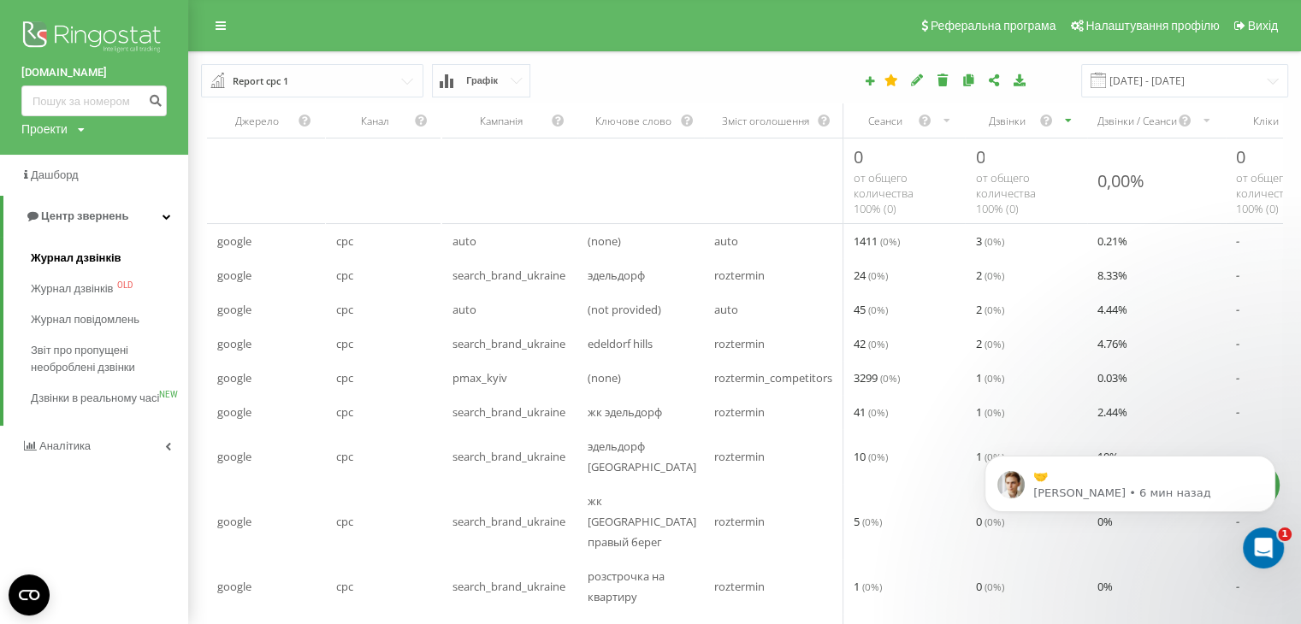
click at [80, 257] on span "Журнал дзвінків" at bounding box center [76, 258] width 91 height 17
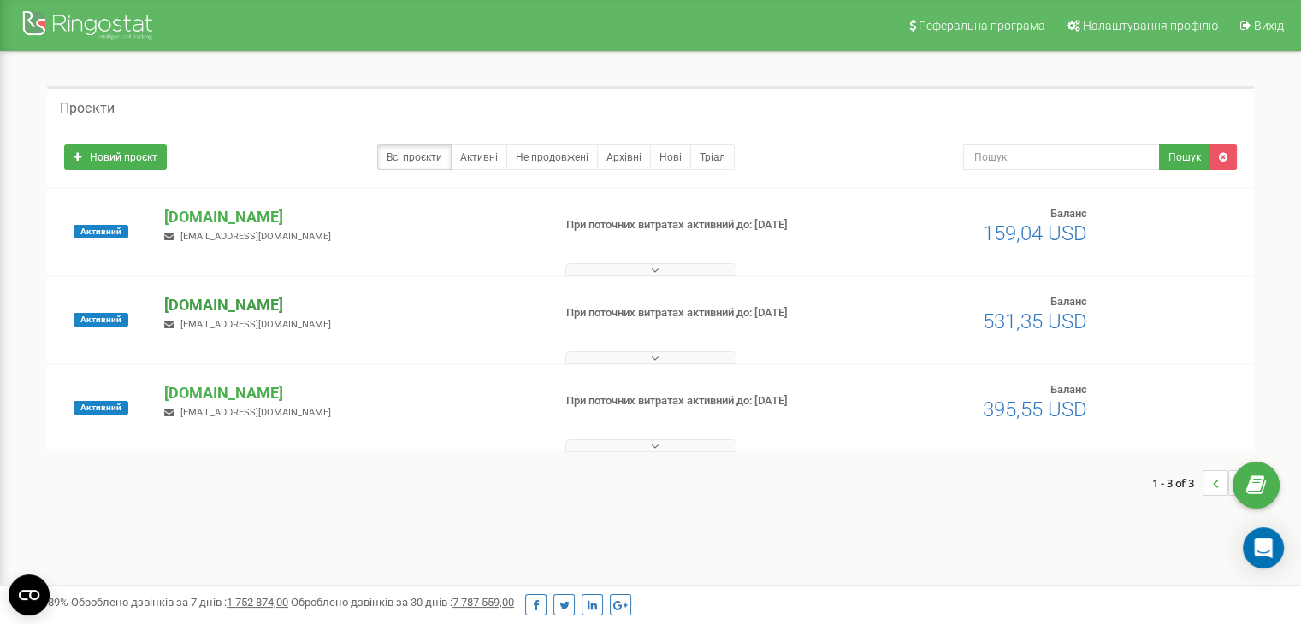
click at [221, 309] on p "[DOMAIN_NAME]" at bounding box center [351, 305] width 374 height 22
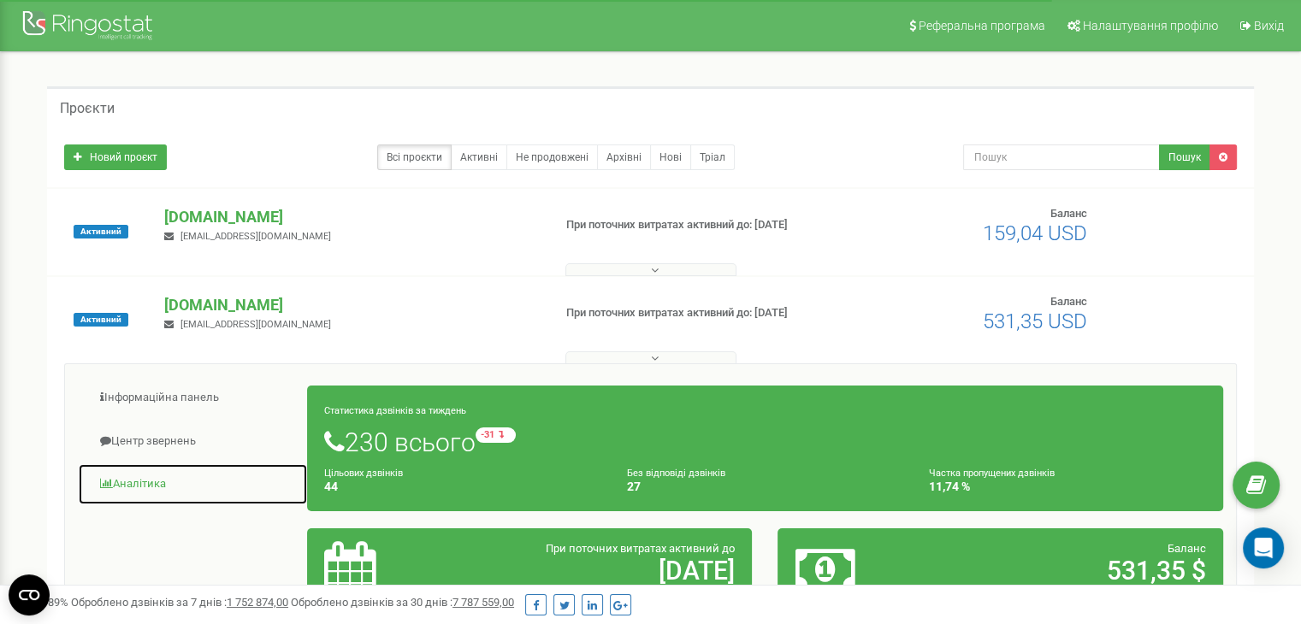
click at [157, 483] on link "Аналiтика" at bounding box center [193, 485] width 230 height 42
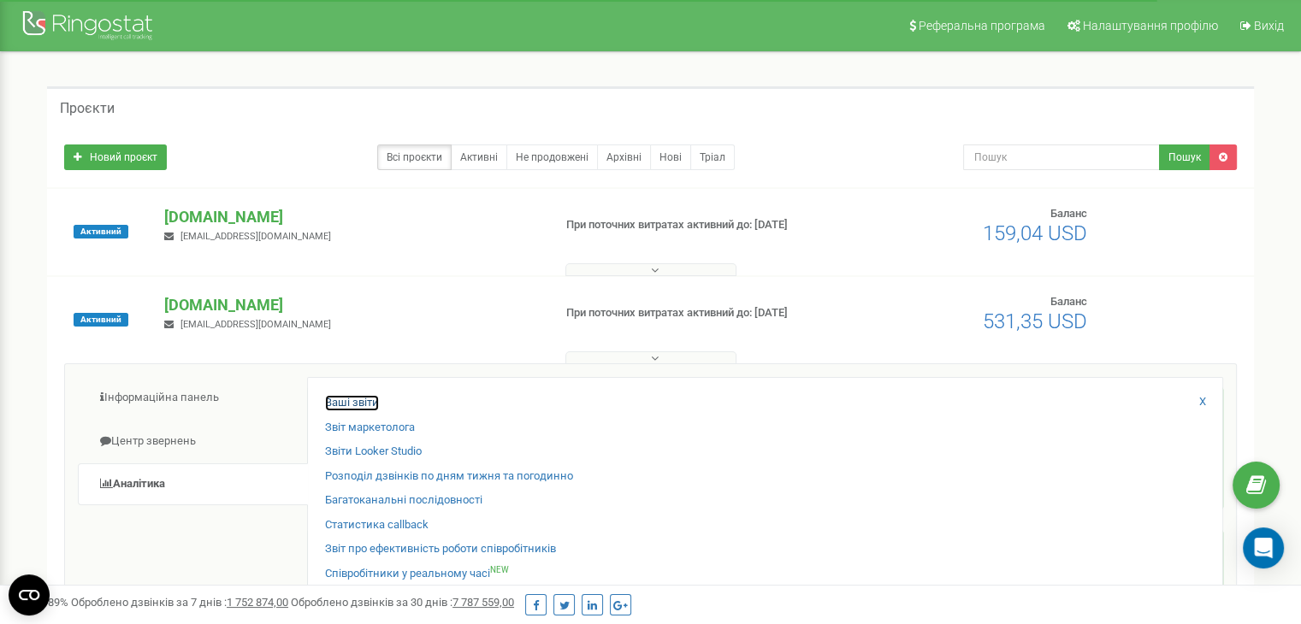
click at [345, 399] on link "Ваші звіти" at bounding box center [352, 403] width 54 height 16
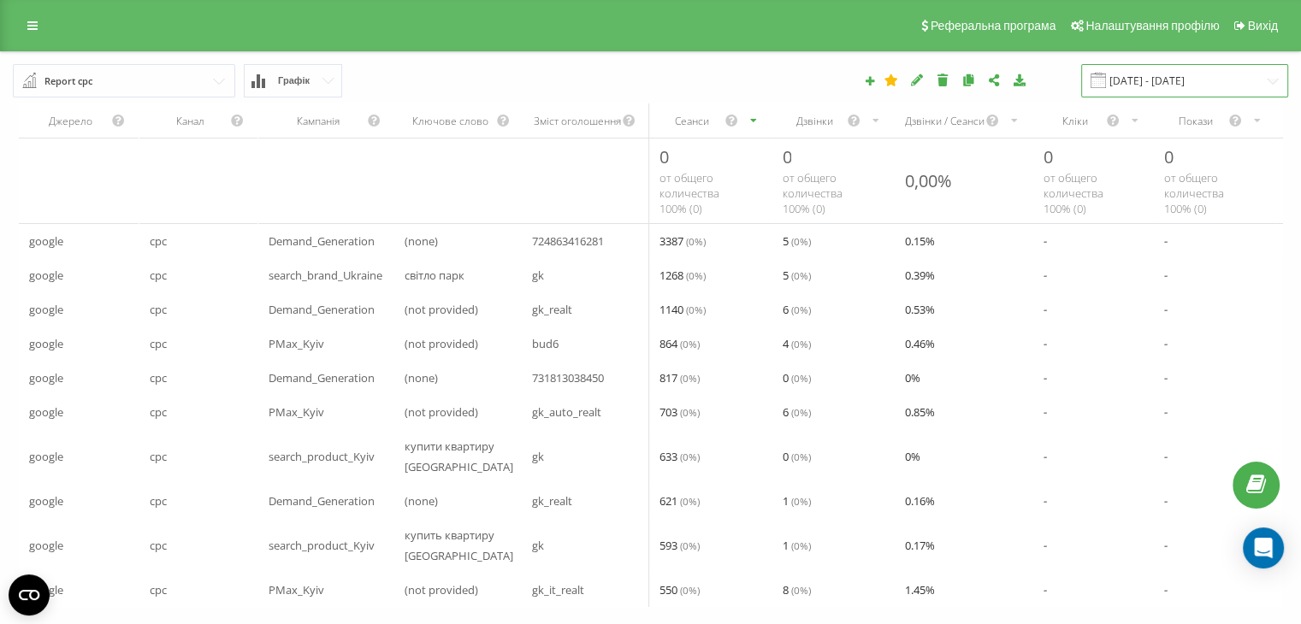
click at [1165, 79] on input "21.07.2025 - 21.08.2025" at bounding box center [1184, 80] width 207 height 33
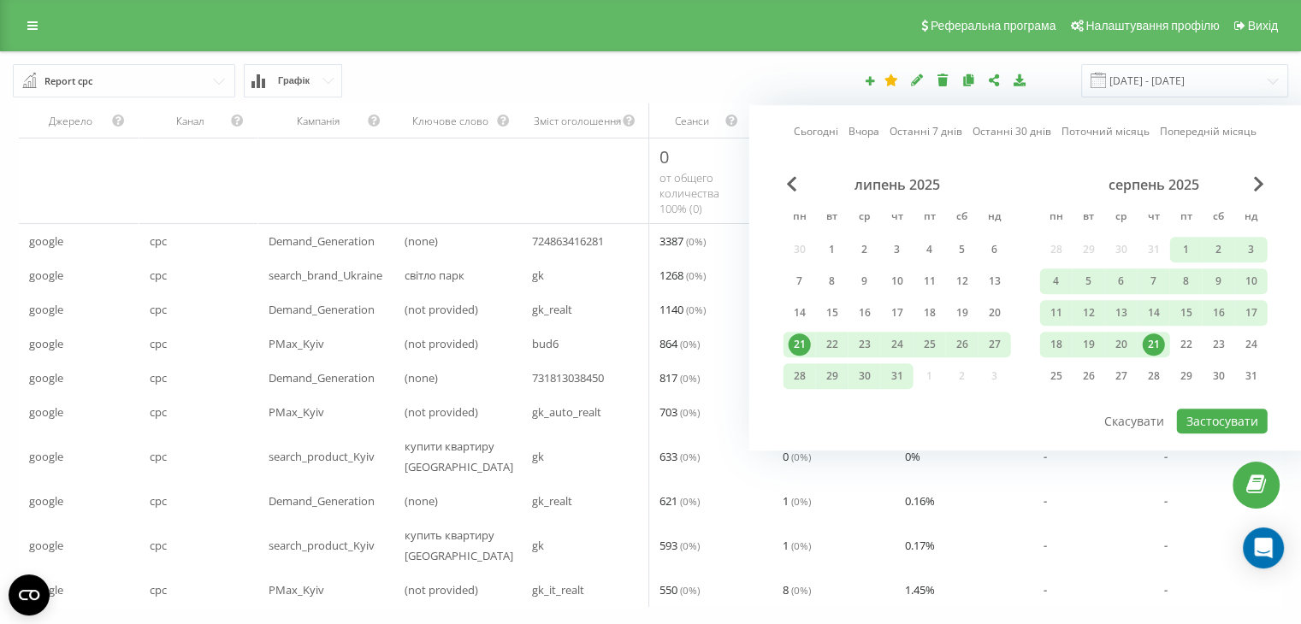
click at [817, 129] on link "Сьогодні" at bounding box center [816, 132] width 44 height 16
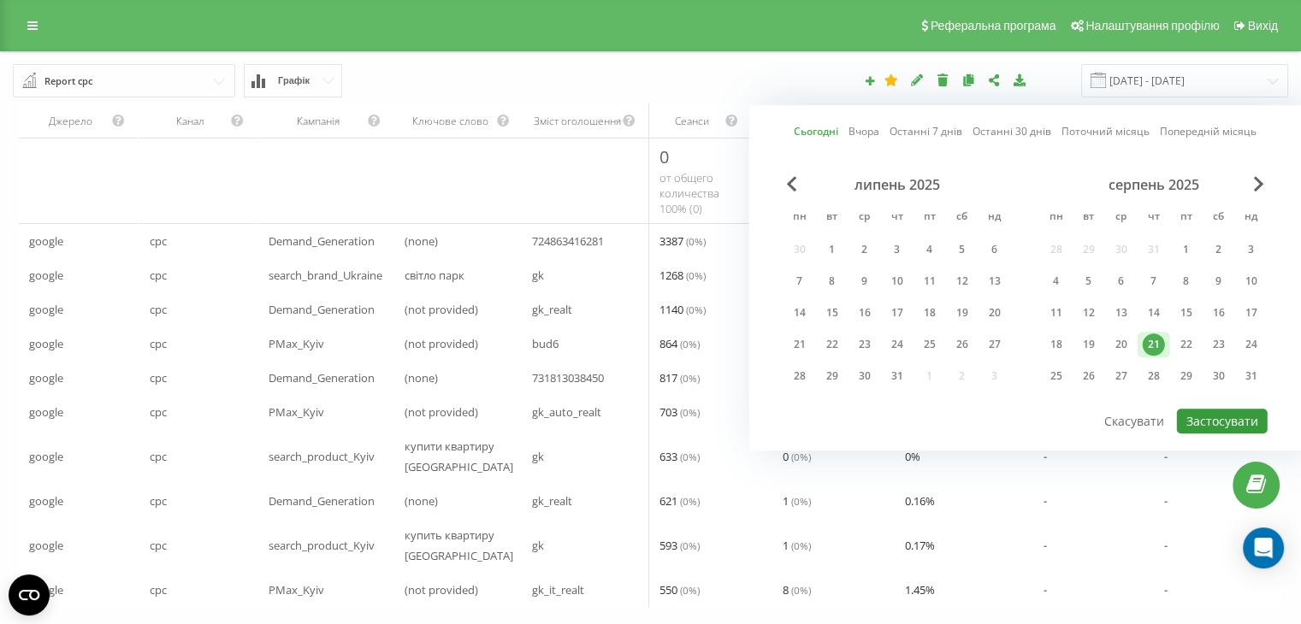
click at [1210, 418] on button "Застосувати" at bounding box center [1222, 421] width 91 height 25
type input "21.08.2025 - 21.08.2025"
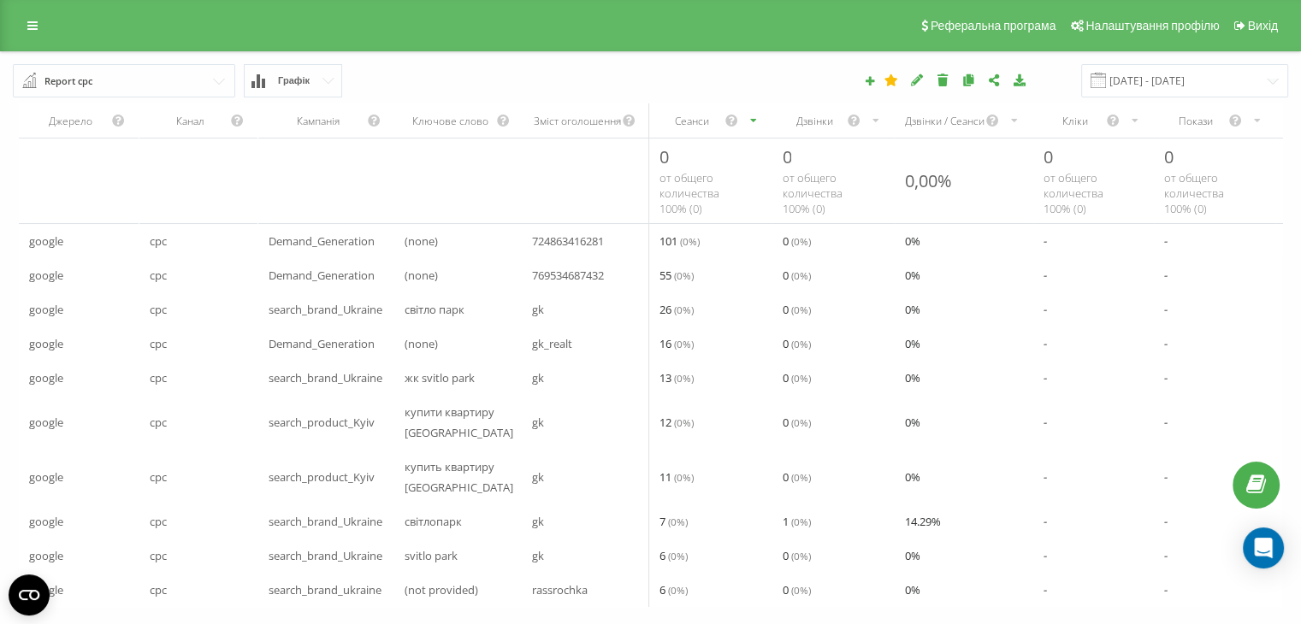
click at [809, 130] on div "Дзвінки" at bounding box center [833, 121] width 122 height 34
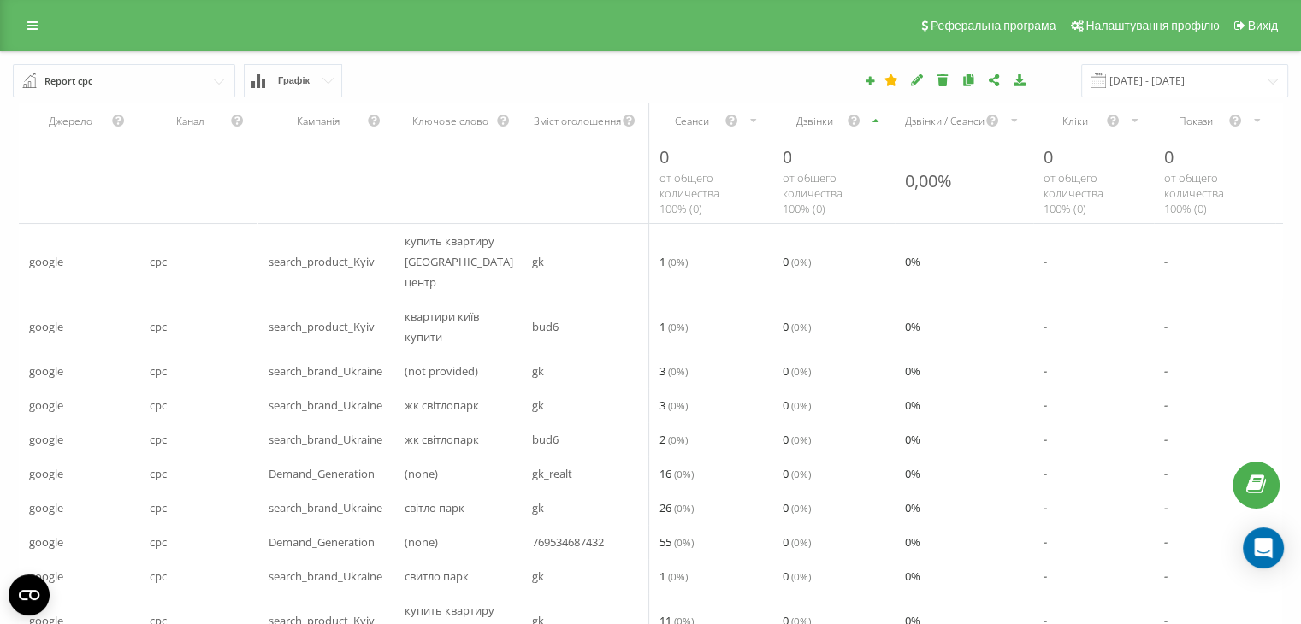
click at [809, 130] on div "Дзвінки" at bounding box center [833, 121] width 122 height 34
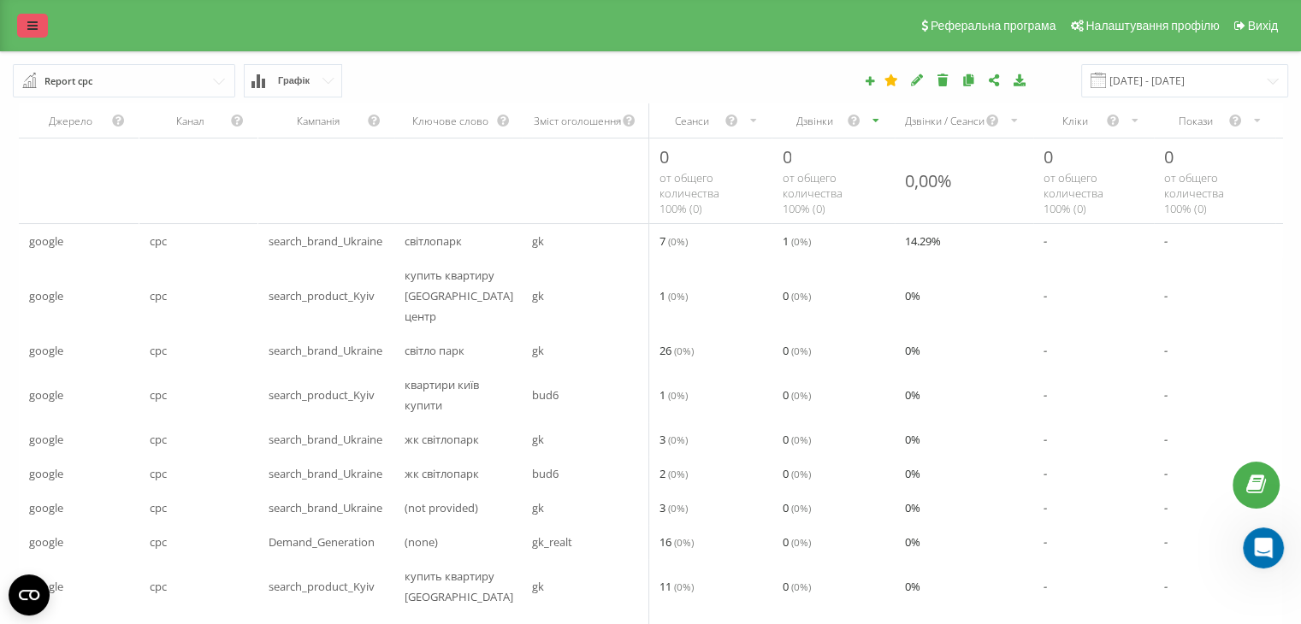
click at [34, 26] on icon at bounding box center [32, 26] width 10 height 12
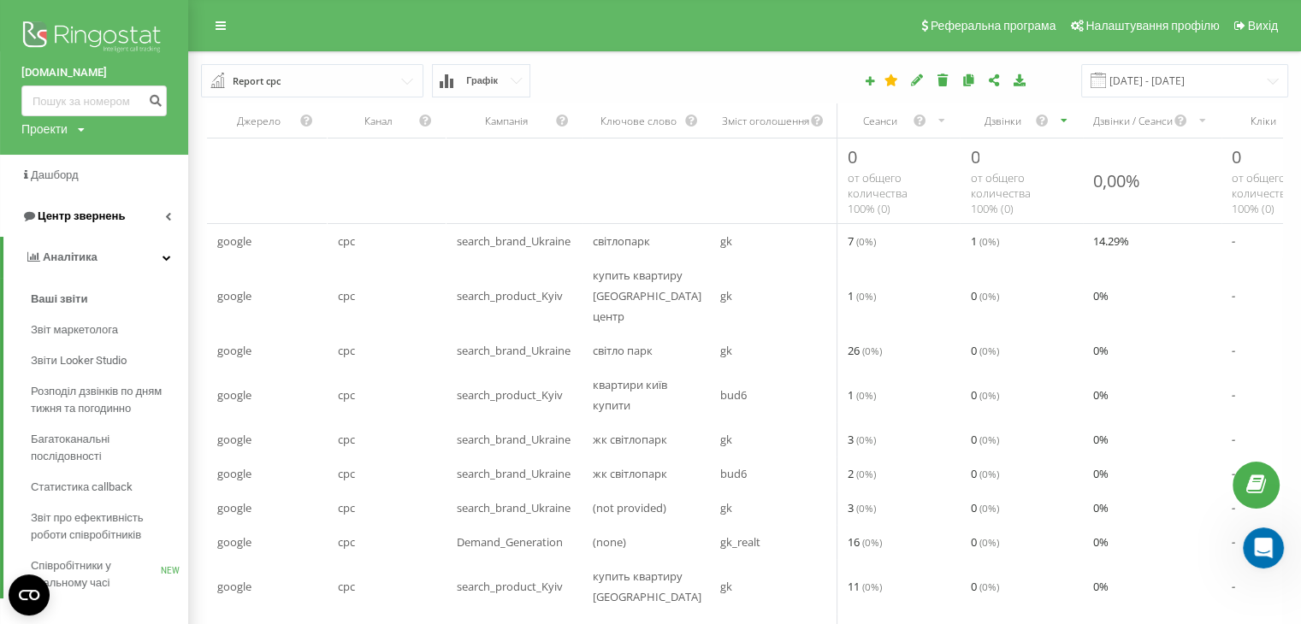
click at [72, 214] on span "Центр звернень" at bounding box center [81, 216] width 87 height 13
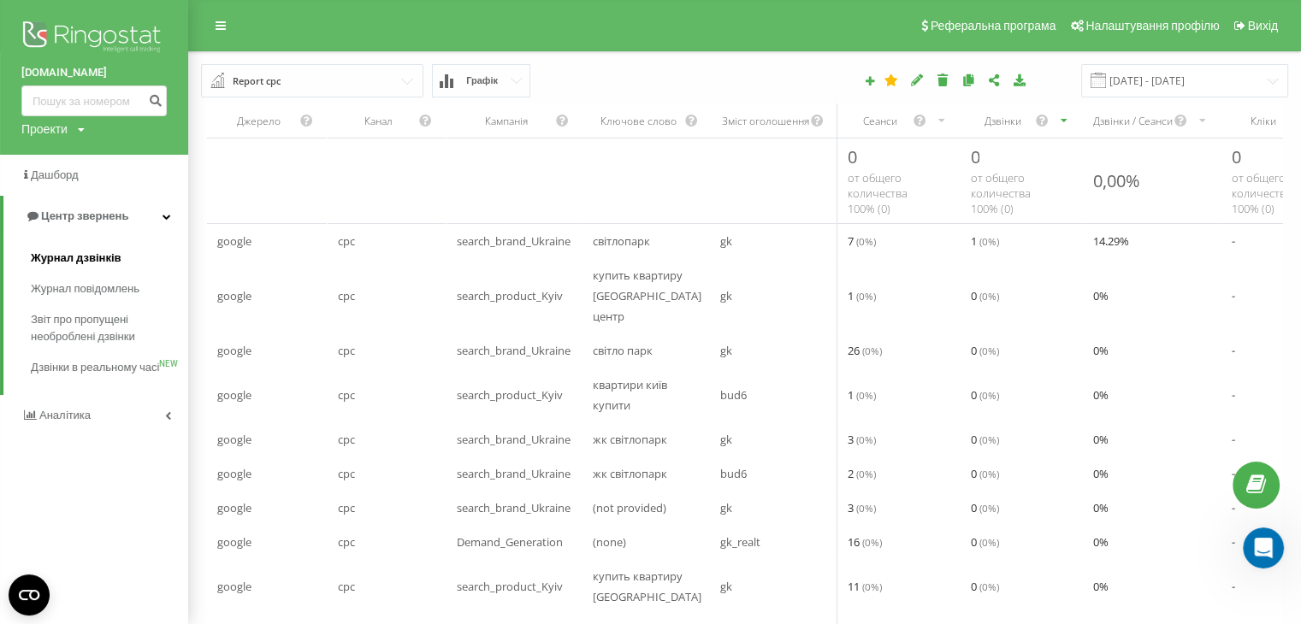
click at [67, 254] on span "Журнал дзвінків" at bounding box center [76, 258] width 91 height 17
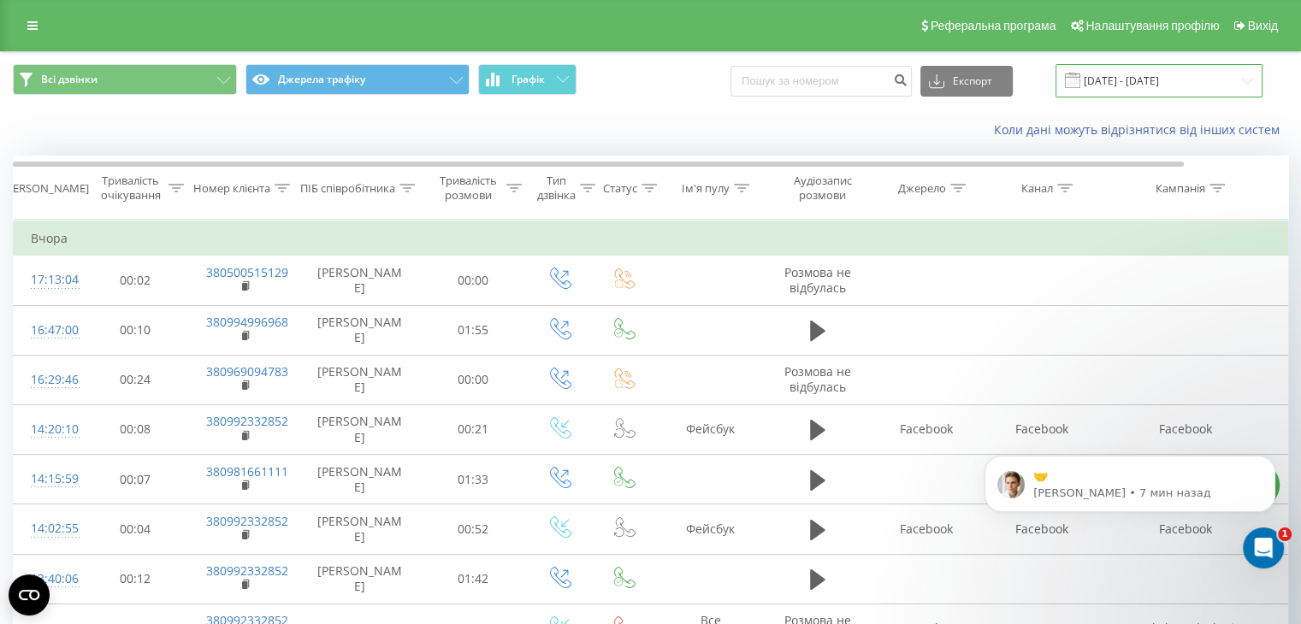
click at [1145, 77] on input "[DATE] - [DATE]" at bounding box center [1159, 80] width 207 height 33
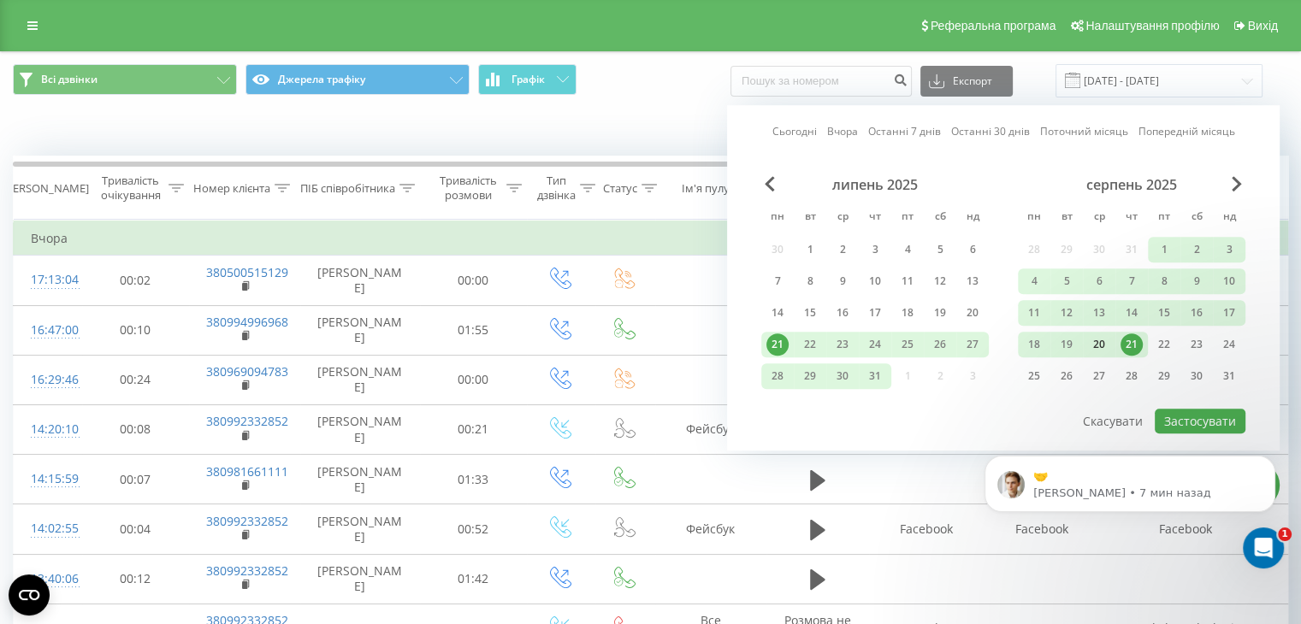
click at [1104, 341] on div "20" at bounding box center [1099, 345] width 22 height 22
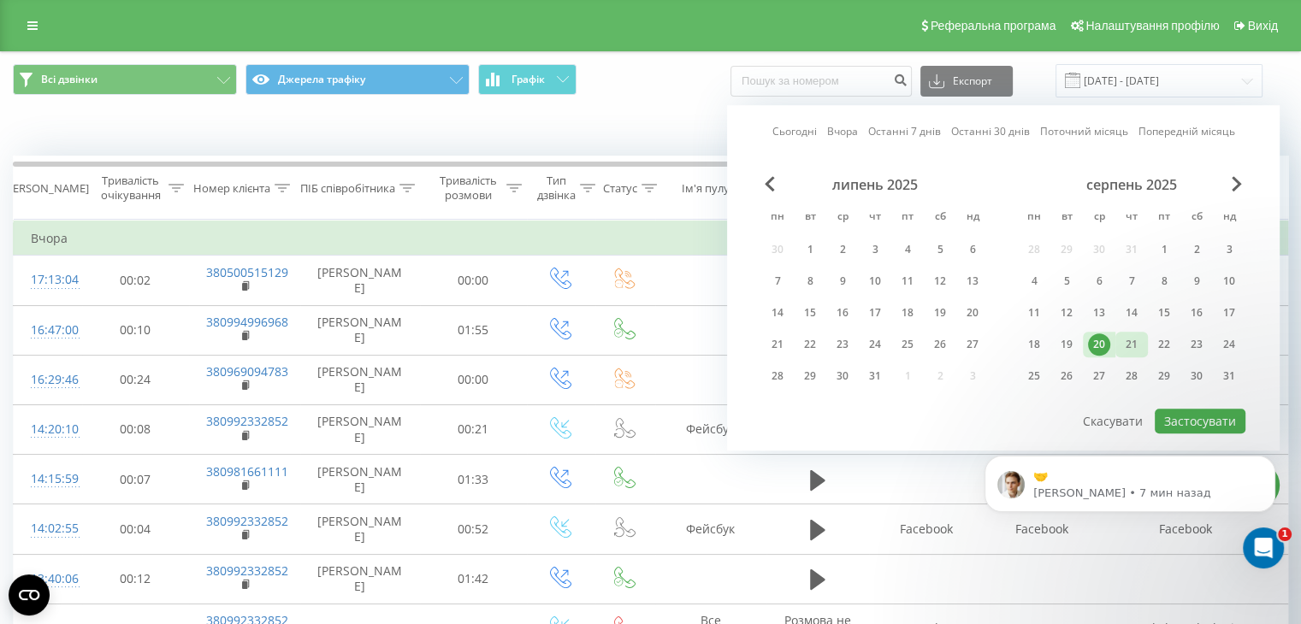
drag, startPoint x: 1133, startPoint y: 340, endPoint x: 1133, endPoint y: 348, distance: 8.6
click at [1130, 339] on div "21" at bounding box center [1132, 345] width 22 height 22
click at [1198, 417] on button "Застосувати" at bounding box center [1200, 421] width 91 height 25
type input "20.08.2025 - 21.08.2025"
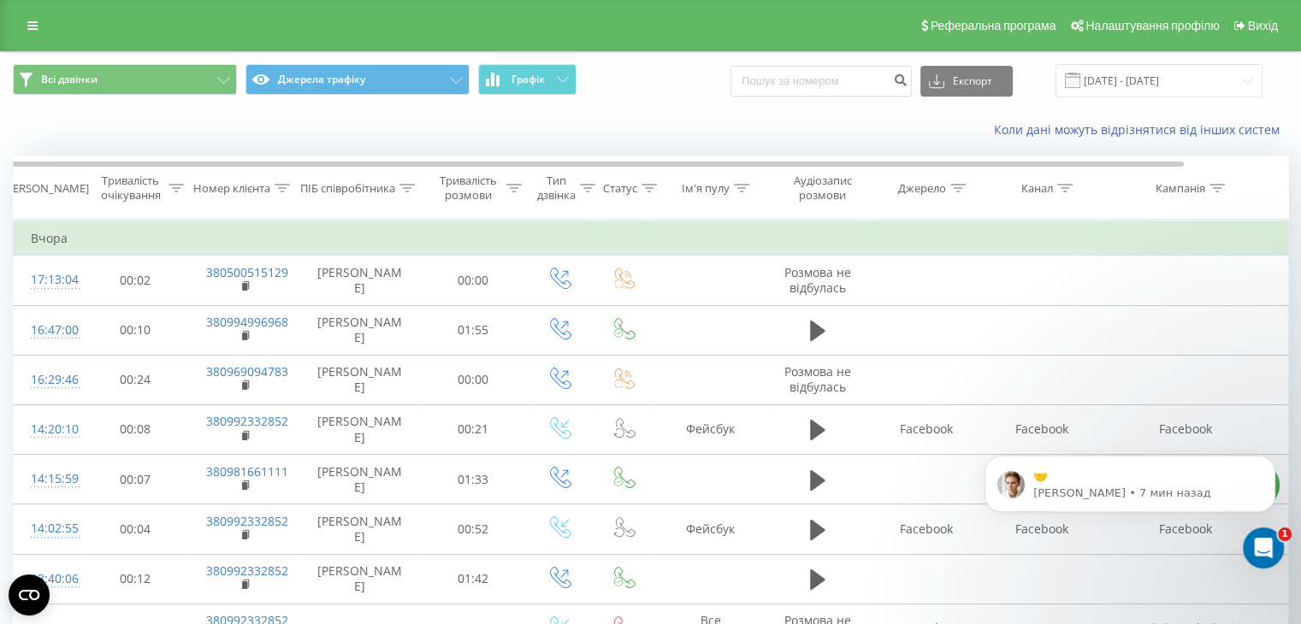
scroll to position [86, 0]
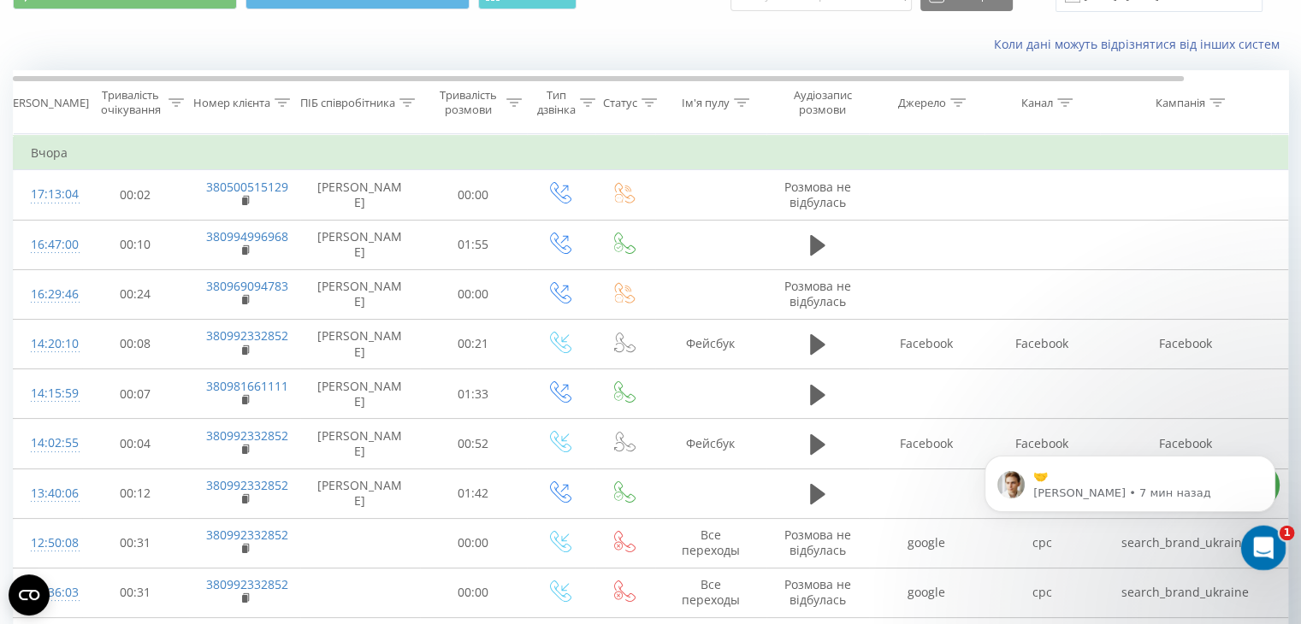
click at [1251, 547] on icon "Открыть службу сообщений Intercom" at bounding box center [1261, 546] width 28 height 28
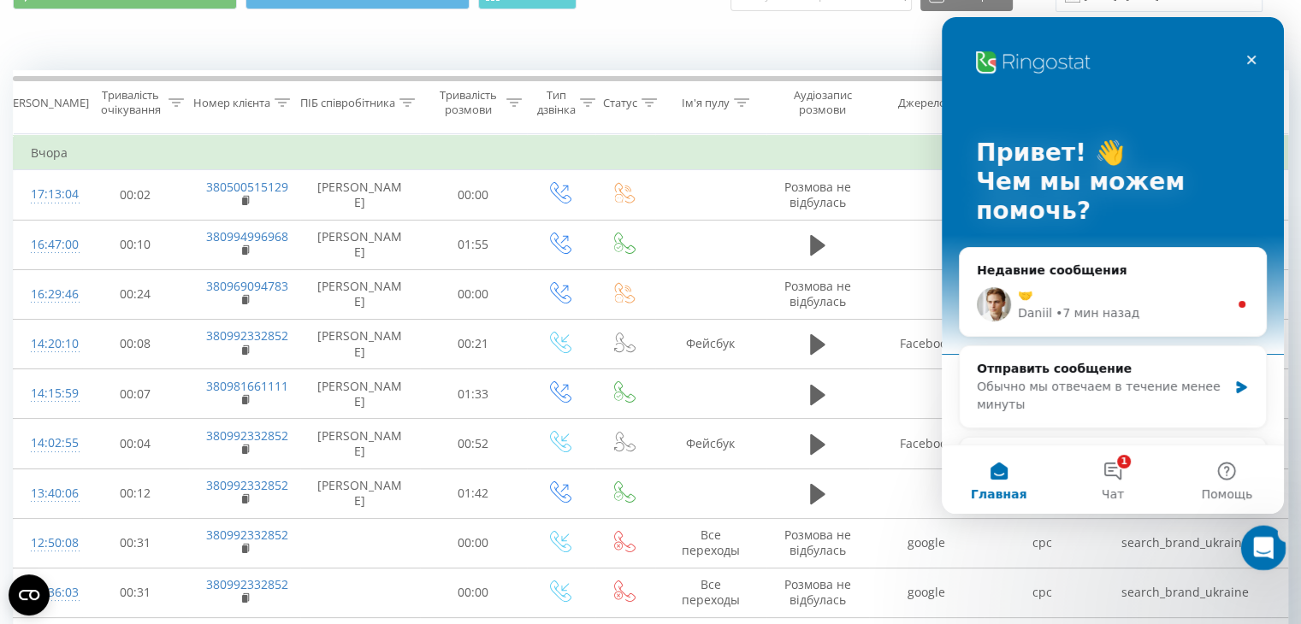
scroll to position [0, 0]
click at [1115, 309] on div "• 7 мин назад" at bounding box center [1098, 314] width 84 height 18
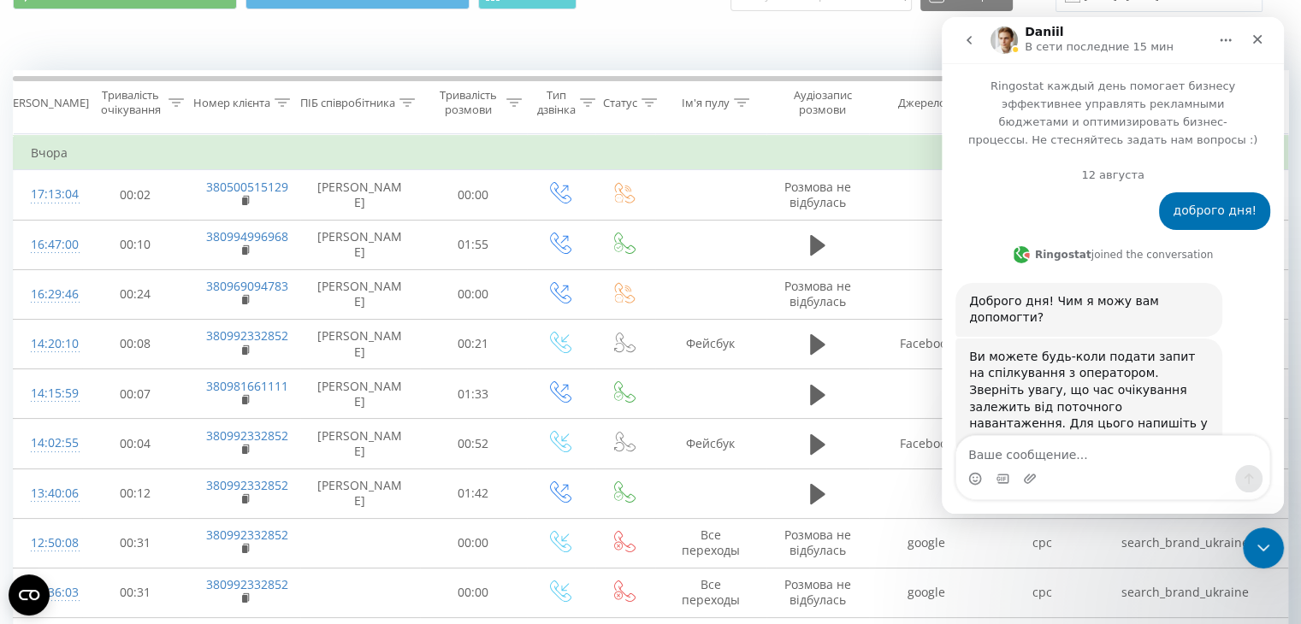
scroll to position [110, 0]
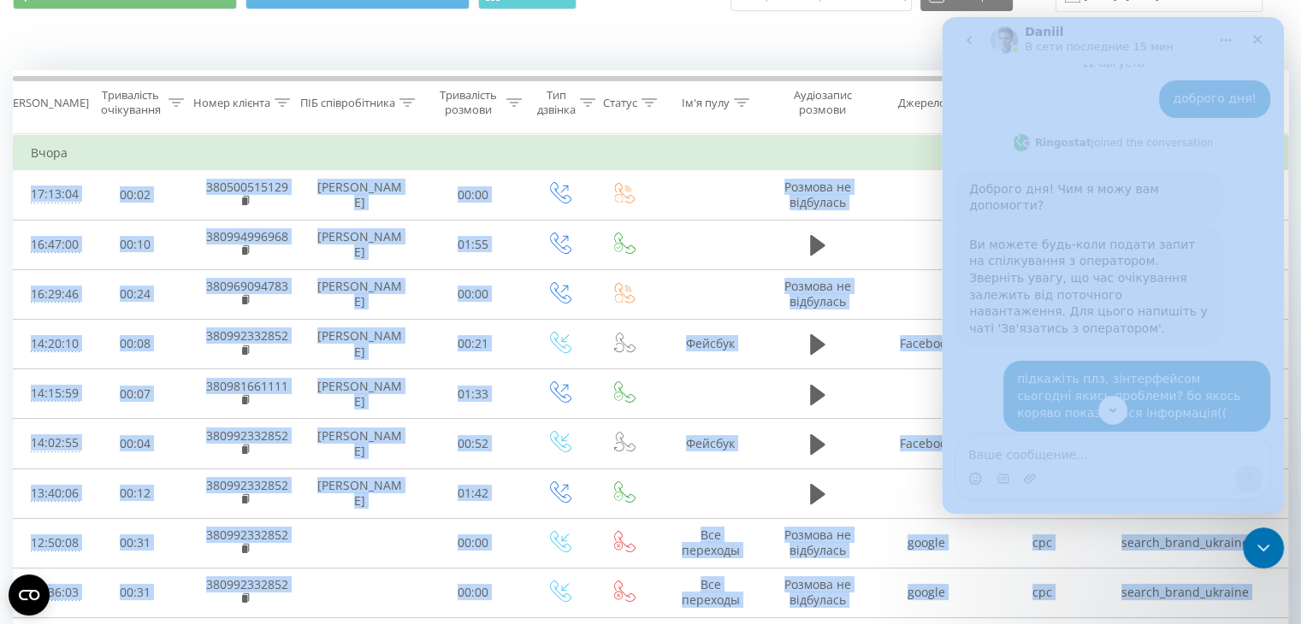
drag, startPoint x: 2225, startPoint y: 163, endPoint x: 1263, endPoint y: 343, distance: 979.0
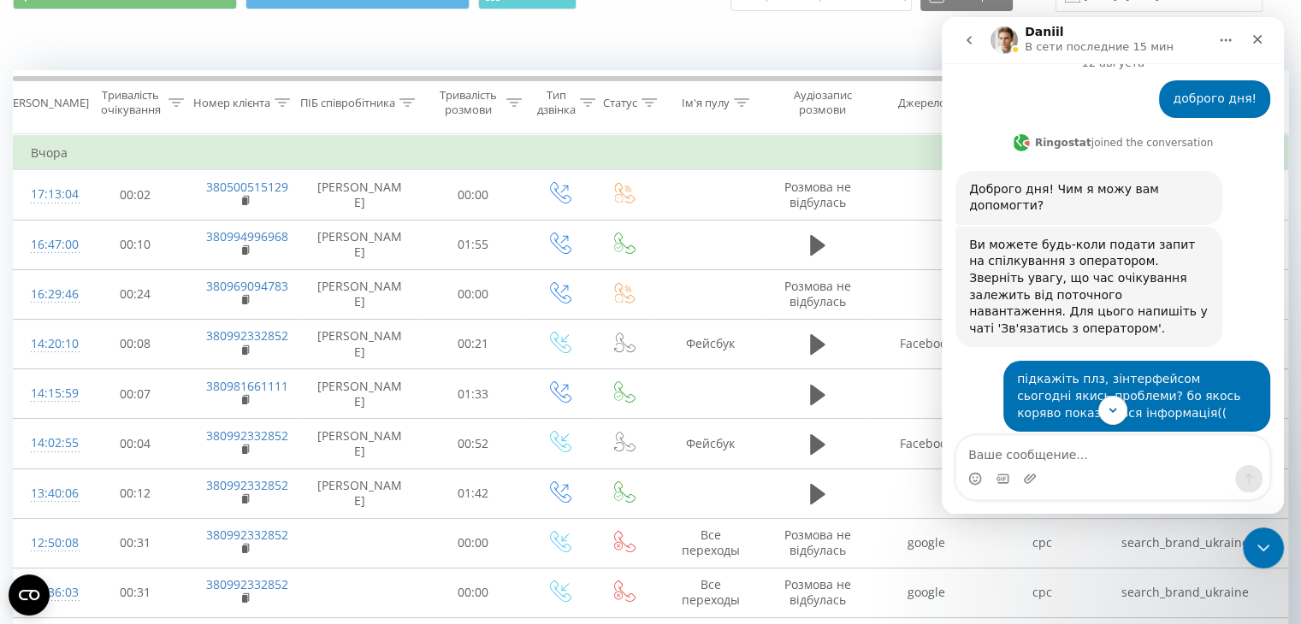
click at [1219, 401] on div "Мессенджер Intercom" at bounding box center [1113, 410] width 342 height 29
click at [1109, 411] on icon "Scroll to bottom" at bounding box center [1112, 410] width 15 height 15
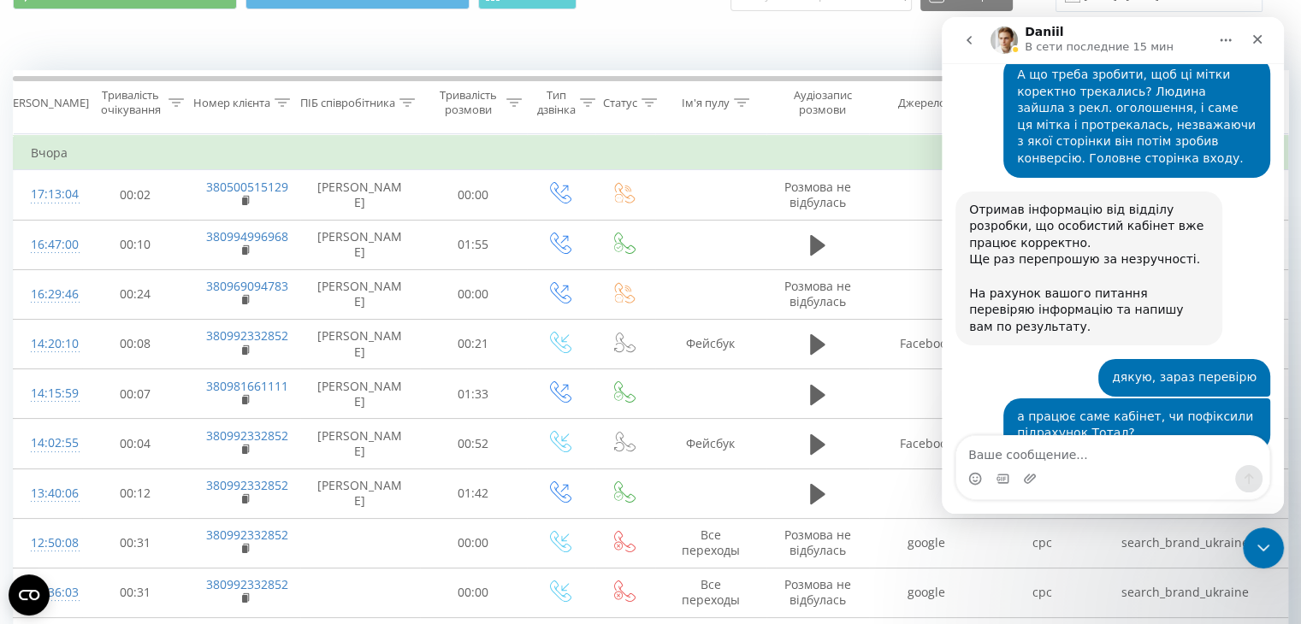
scroll to position [14378, 0]
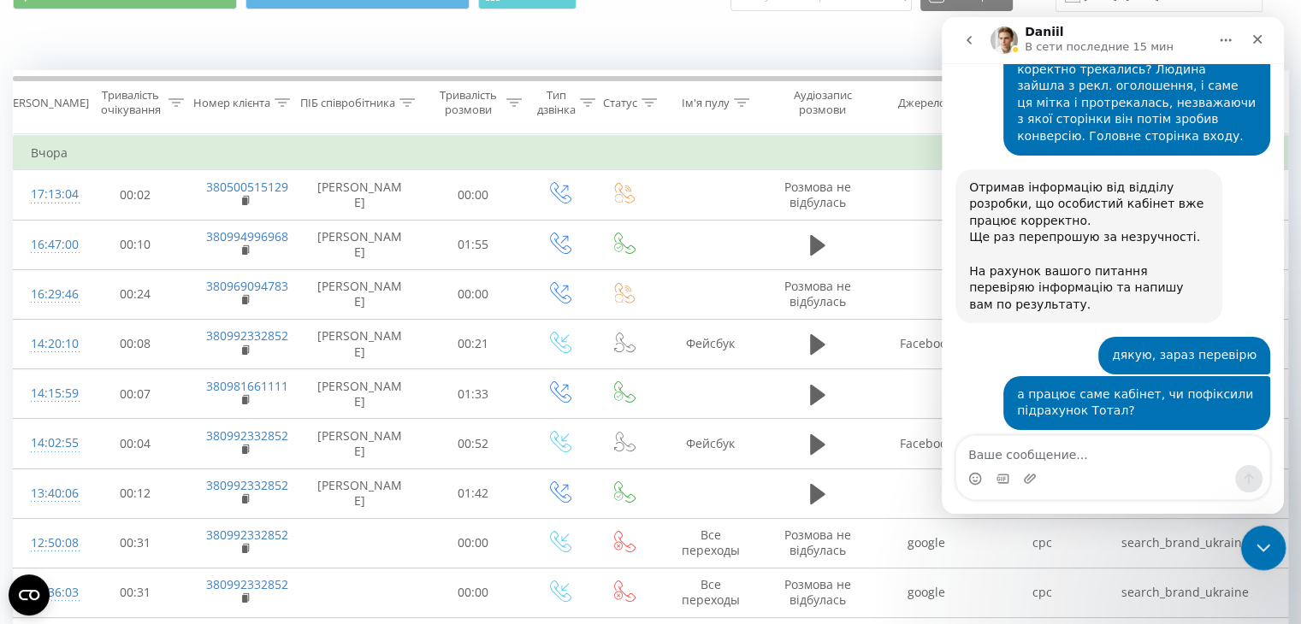
click at [1257, 547] on icon "Закрыть службу сообщений Intercom" at bounding box center [1261, 545] width 21 height 21
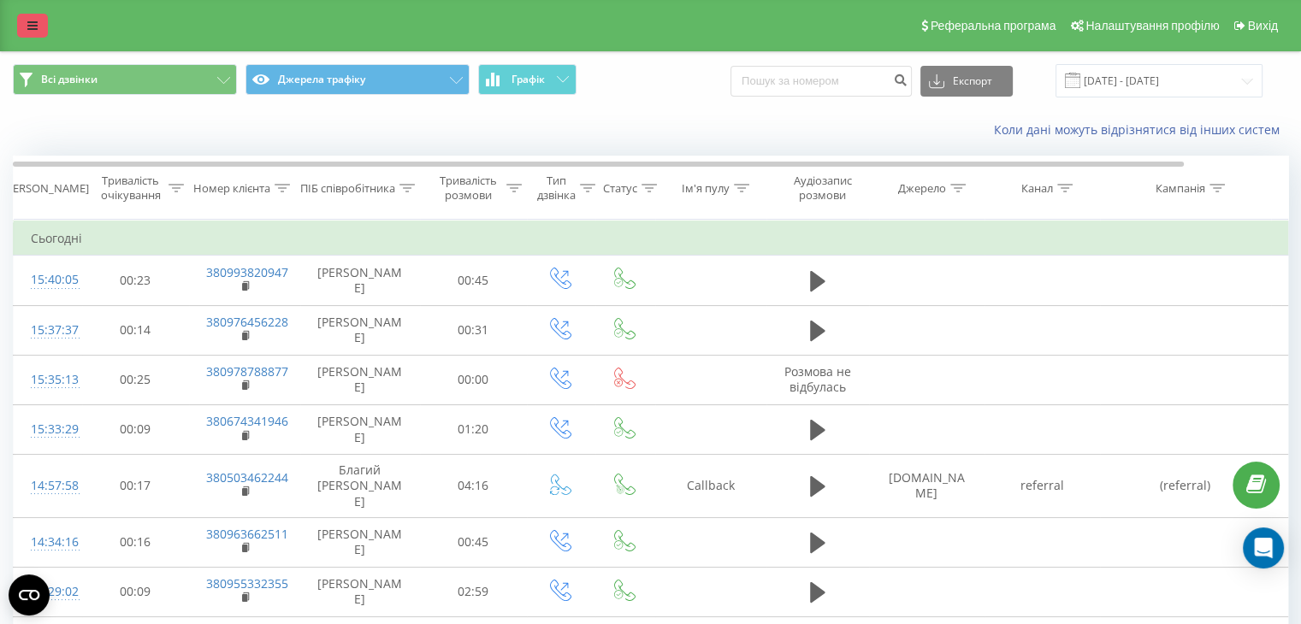
click at [29, 21] on icon at bounding box center [32, 26] width 10 height 12
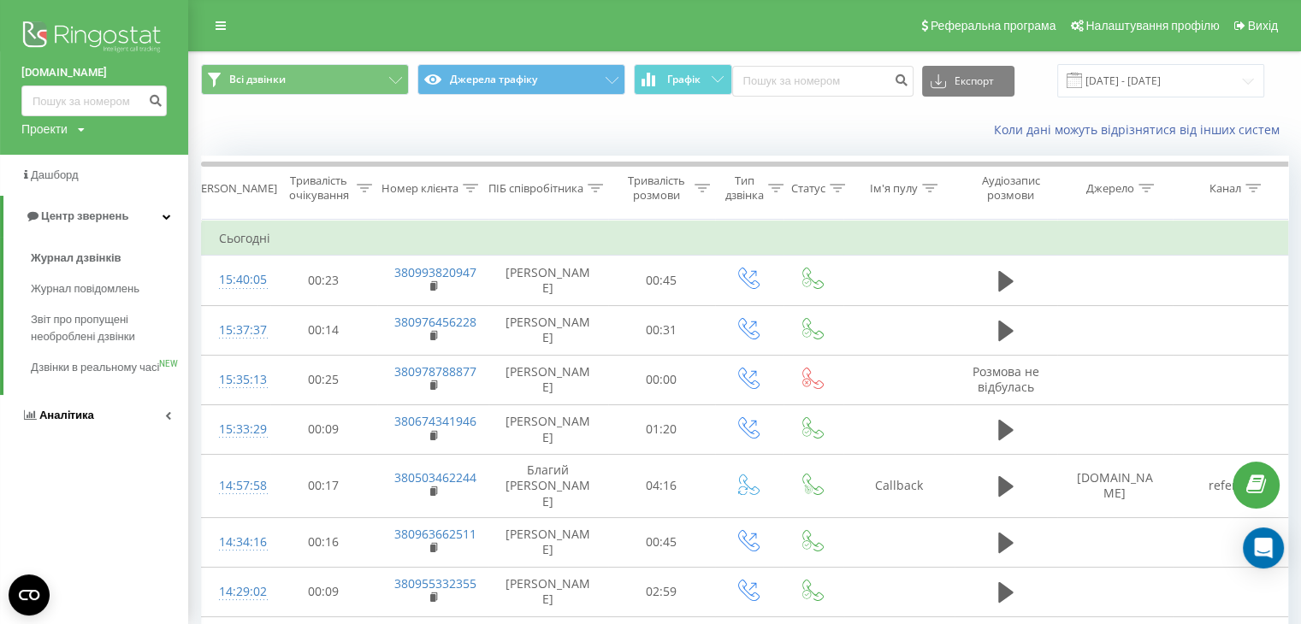
click at [79, 422] on span "Аналiтика" at bounding box center [66, 415] width 55 height 13
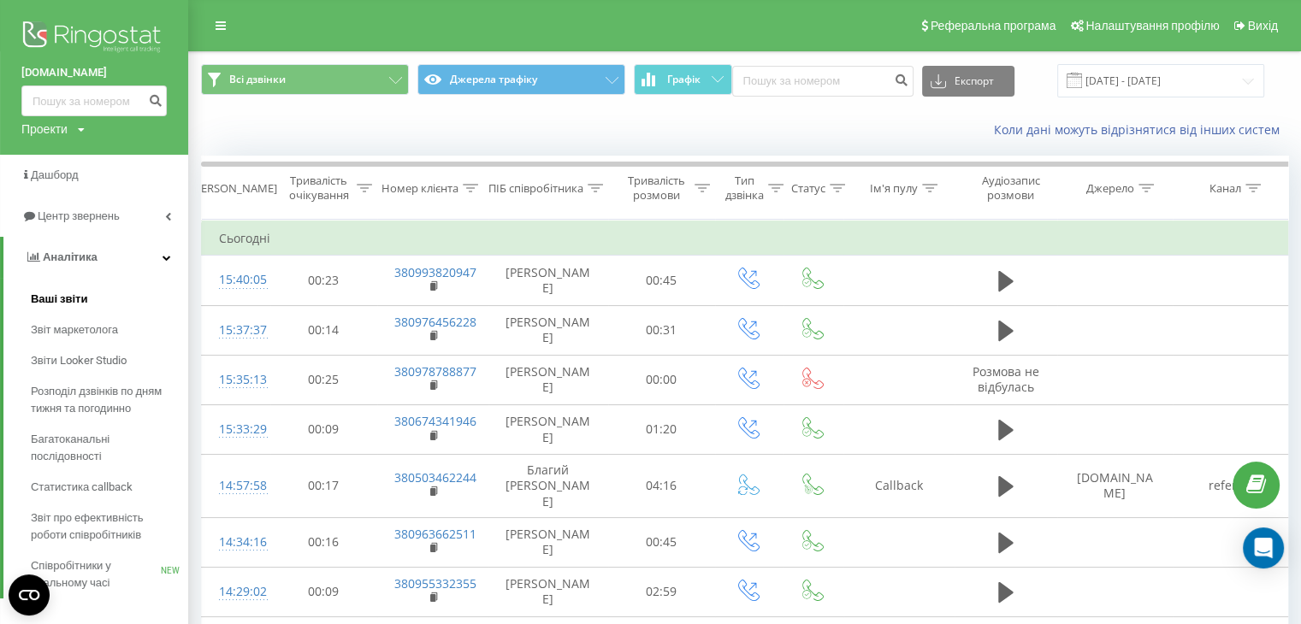
click at [66, 300] on span "Ваші звіти" at bounding box center [59, 299] width 57 height 17
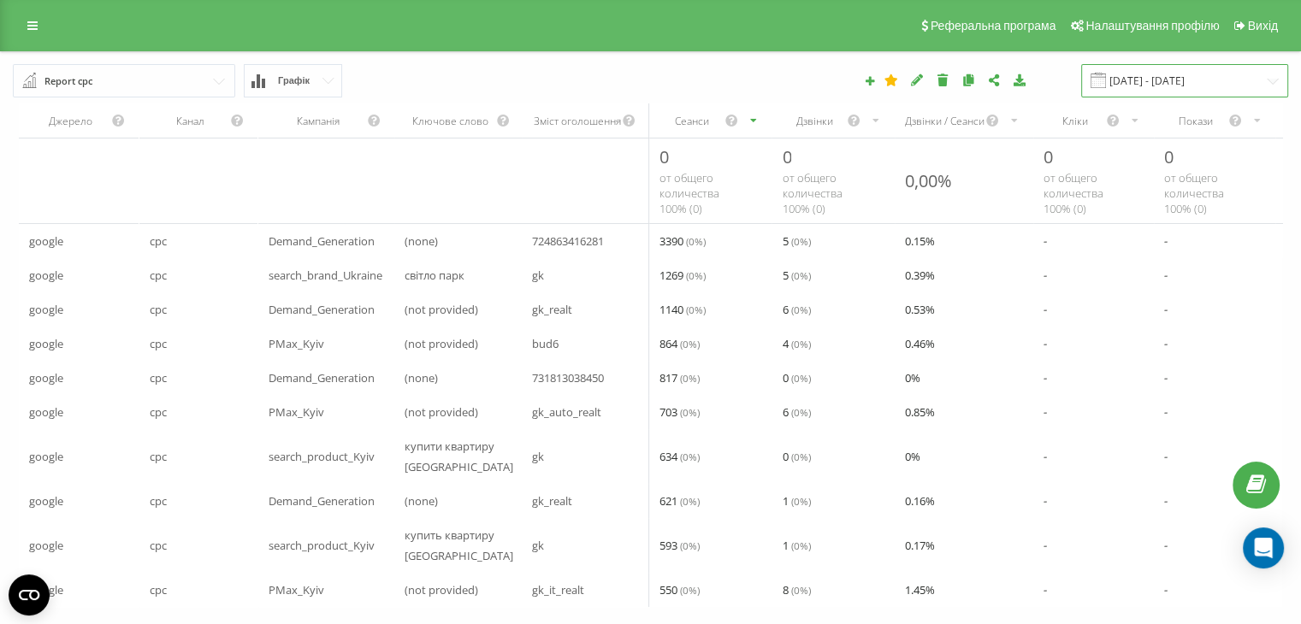
click at [1177, 74] on input "[DATE] - [DATE]" at bounding box center [1184, 80] width 207 height 33
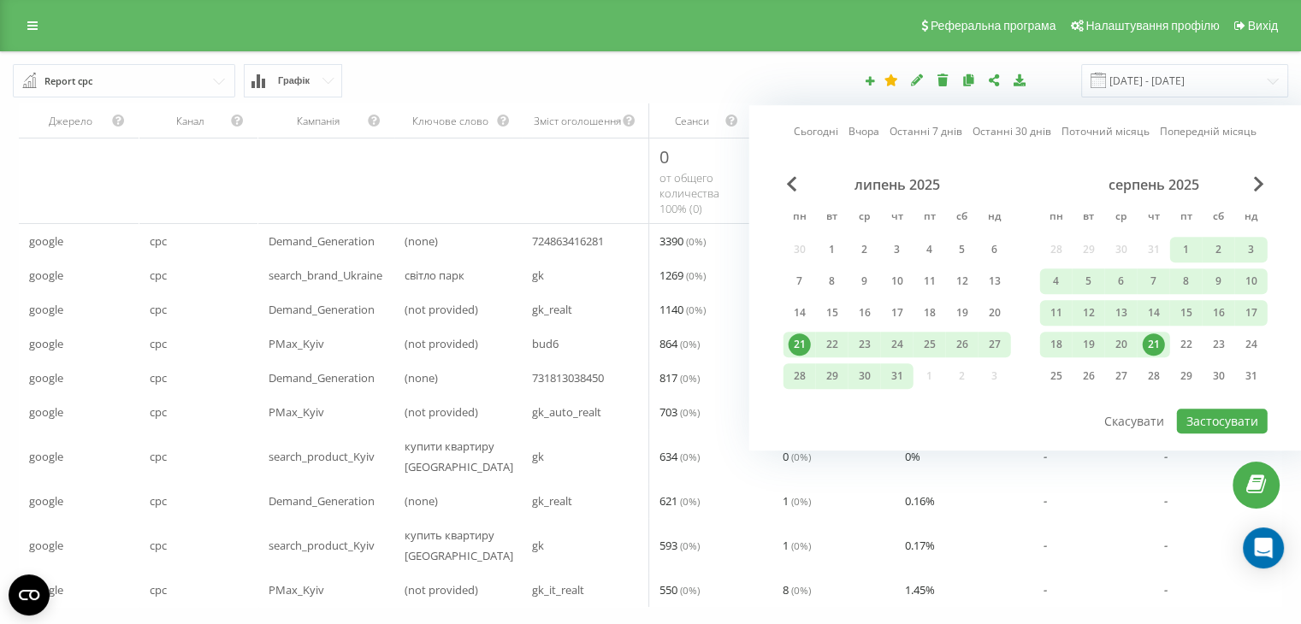
click at [825, 128] on link "Сьогодні" at bounding box center [816, 132] width 44 height 16
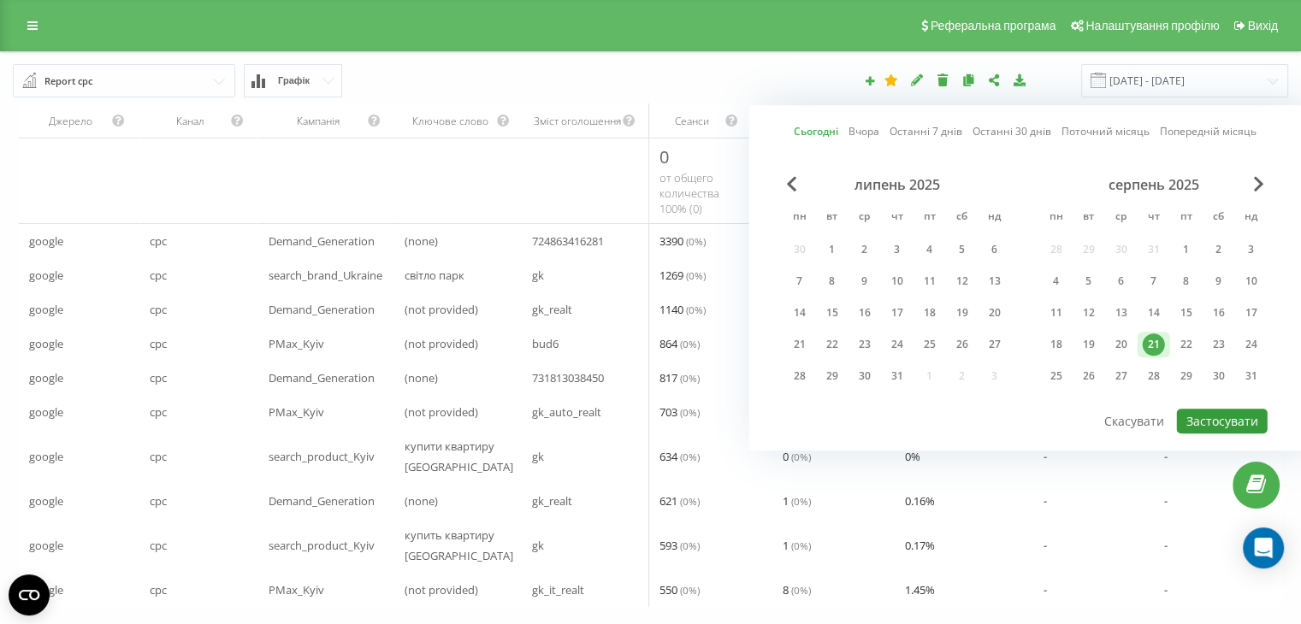
click at [1245, 412] on button "Застосувати" at bounding box center [1222, 421] width 91 height 25
type input "[DATE] - [DATE]"
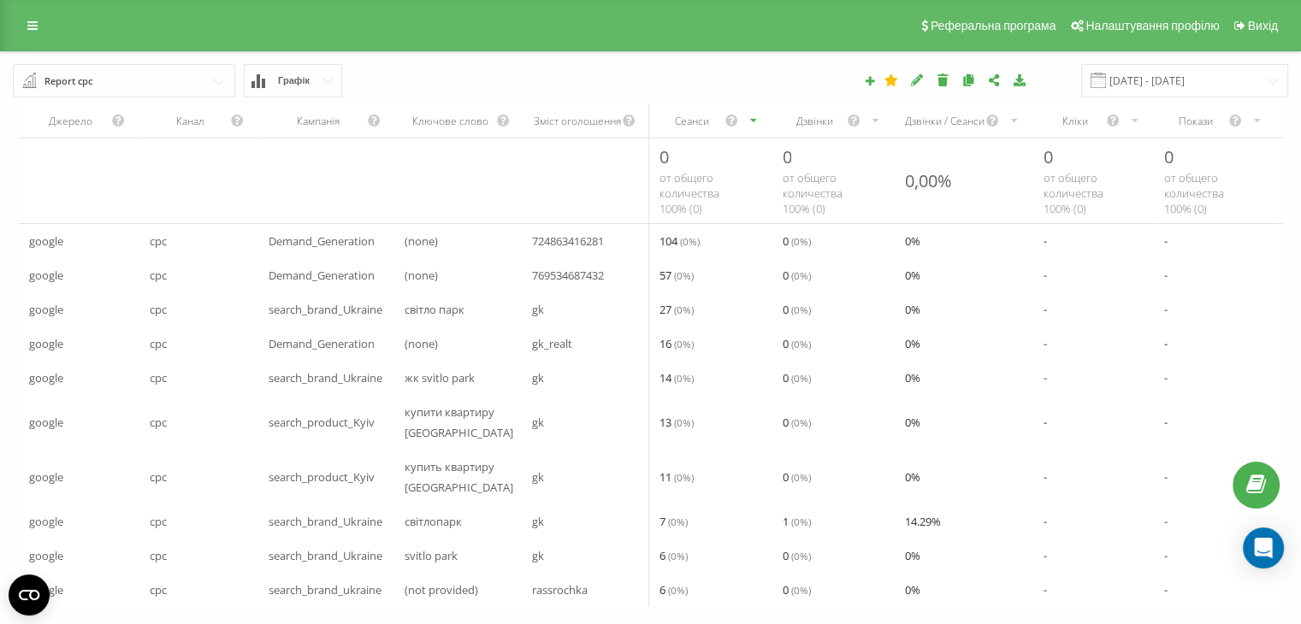
click at [816, 131] on div "Дзвінки" at bounding box center [833, 121] width 122 height 34
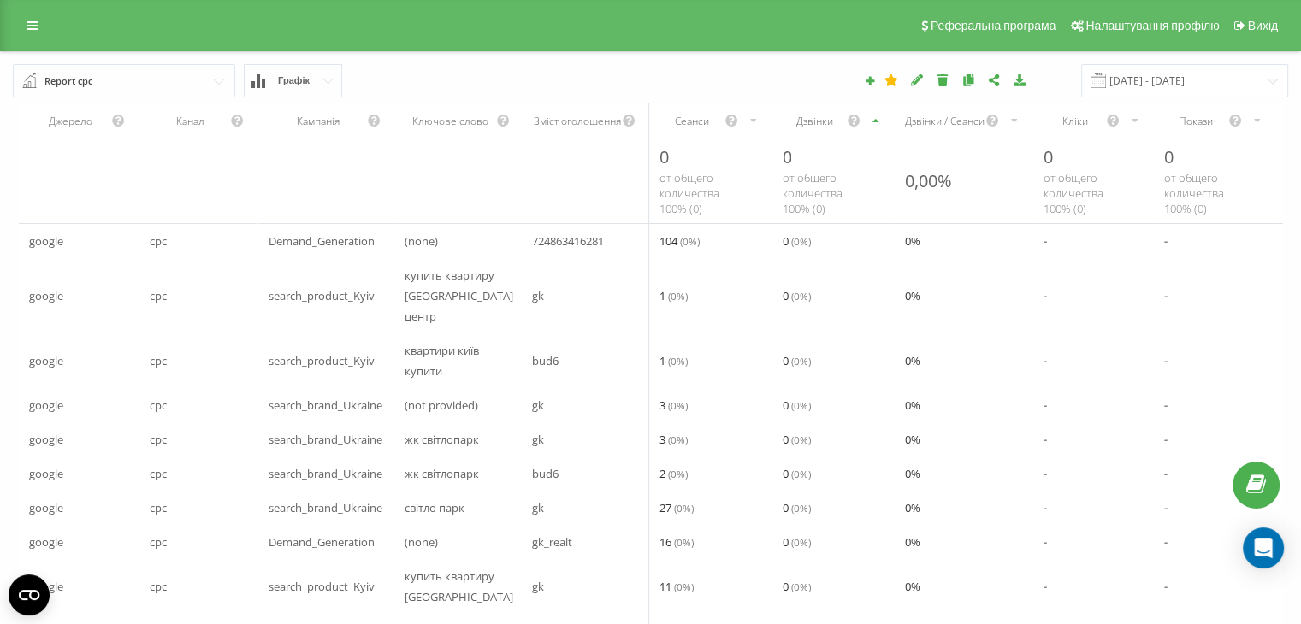
click at [816, 131] on div "Дзвінки" at bounding box center [833, 121] width 122 height 34
